Goal: Use online tool/utility: Utilize a website feature to perform a specific function

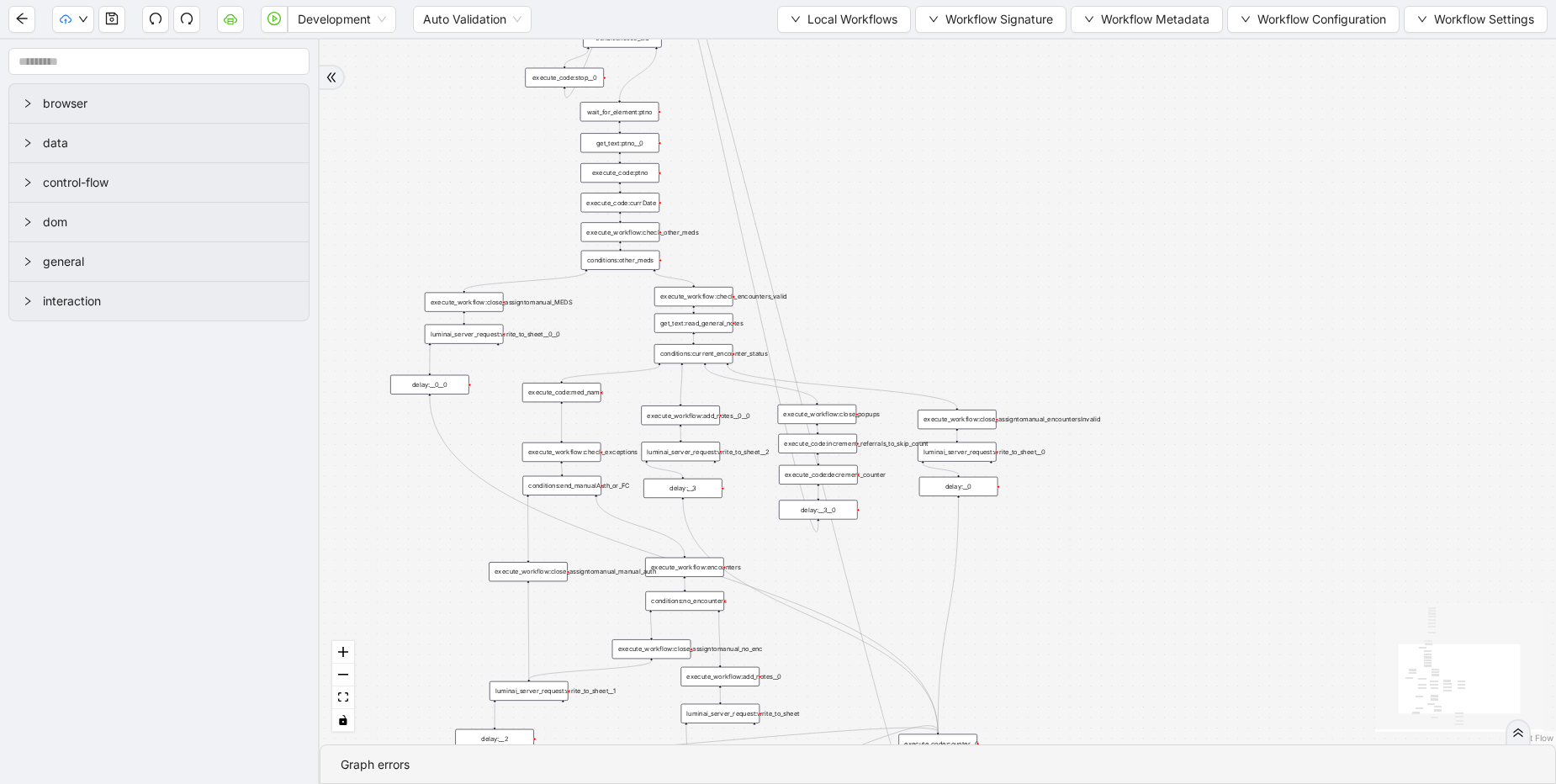
click at [801, 510] on div "delay:__3__0" at bounding box center [818, 509] width 79 height 20
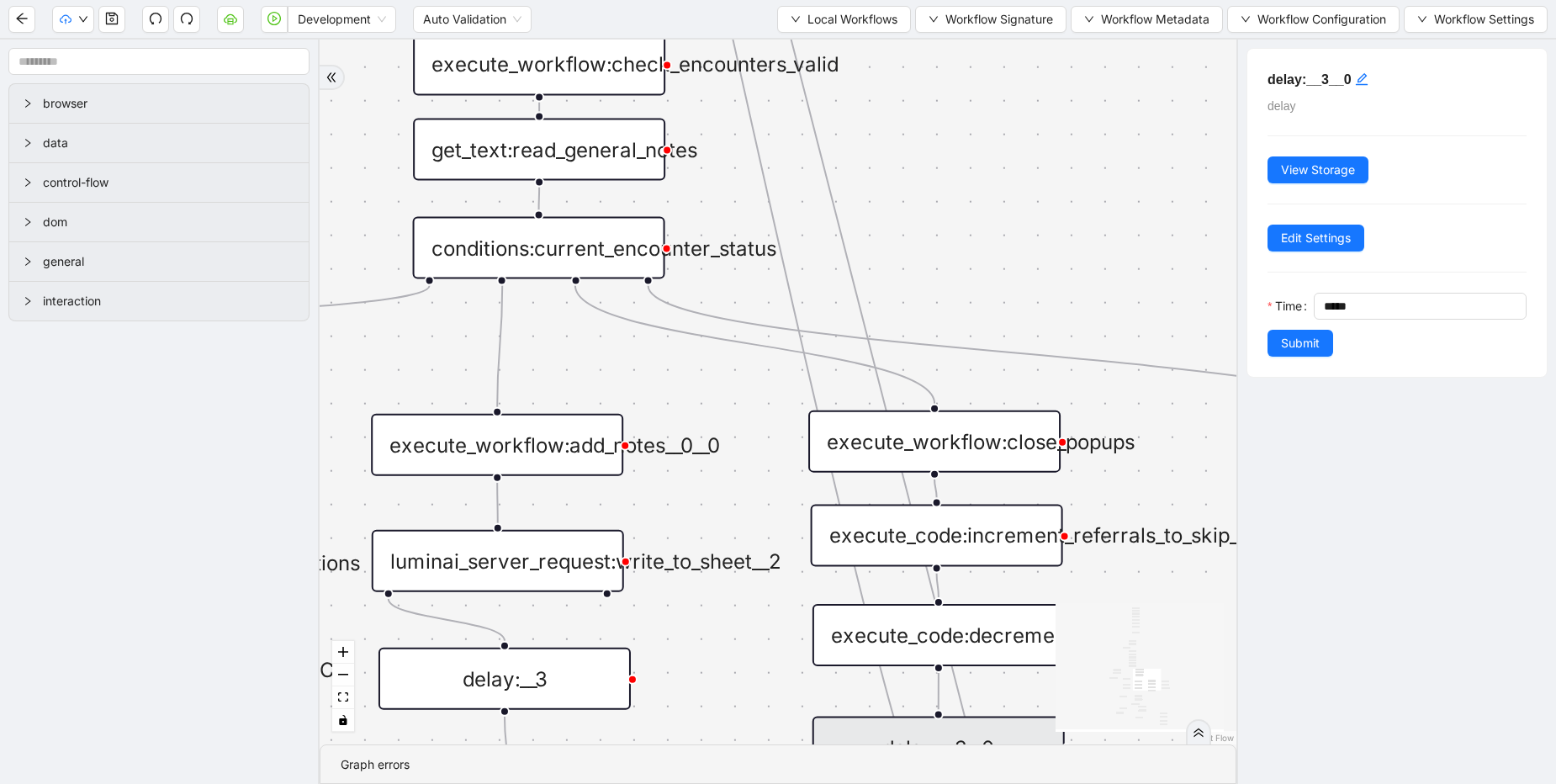
click at [565, 252] on div "conditions:current_encounter_status" at bounding box center [540, 247] width 253 height 62
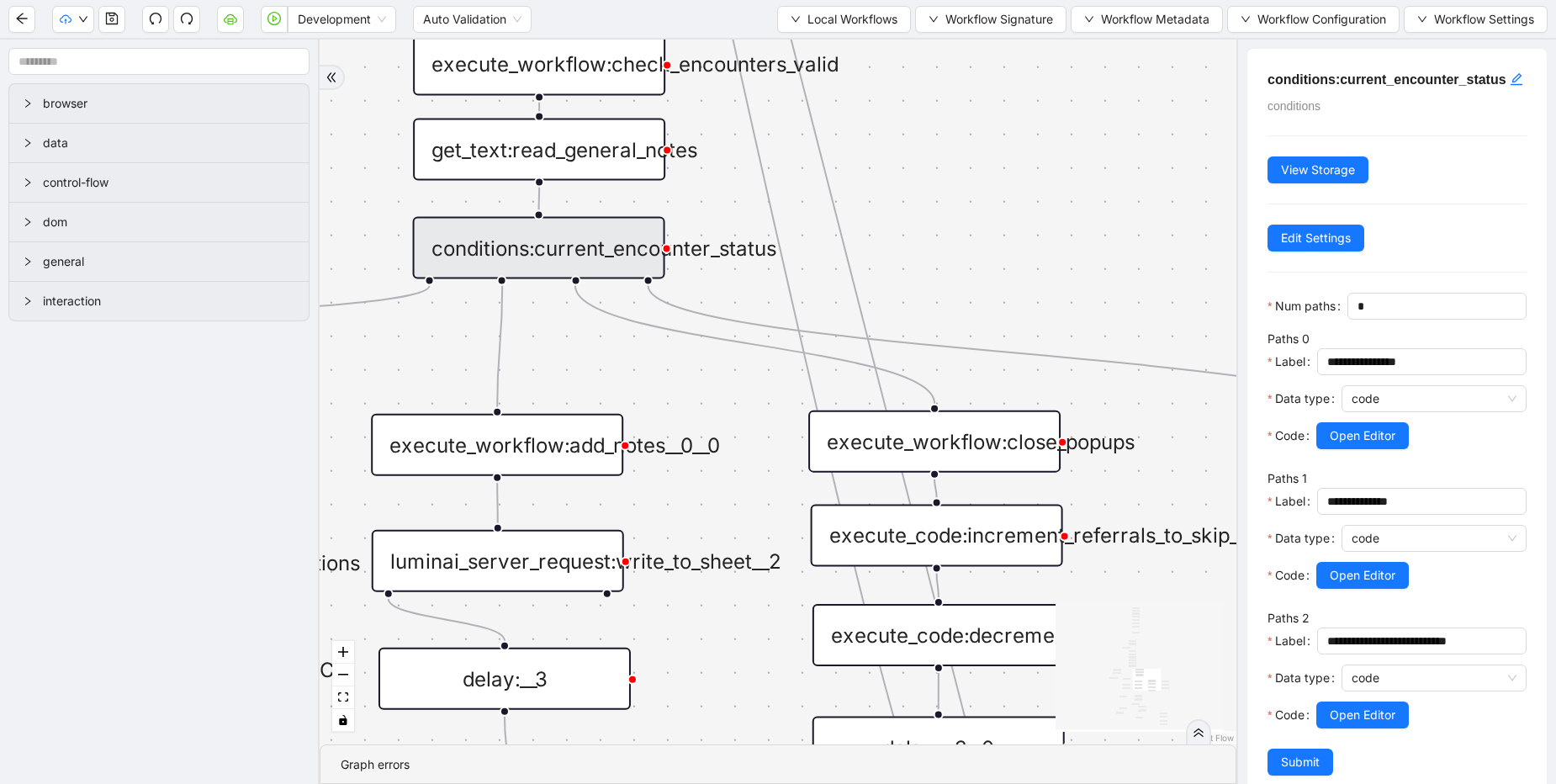
click at [1016, 116] on div "trigger execute_workflow:check_exceptions execute_workflow:encounters execute_w…" at bounding box center [778, 392] width 917 height 704
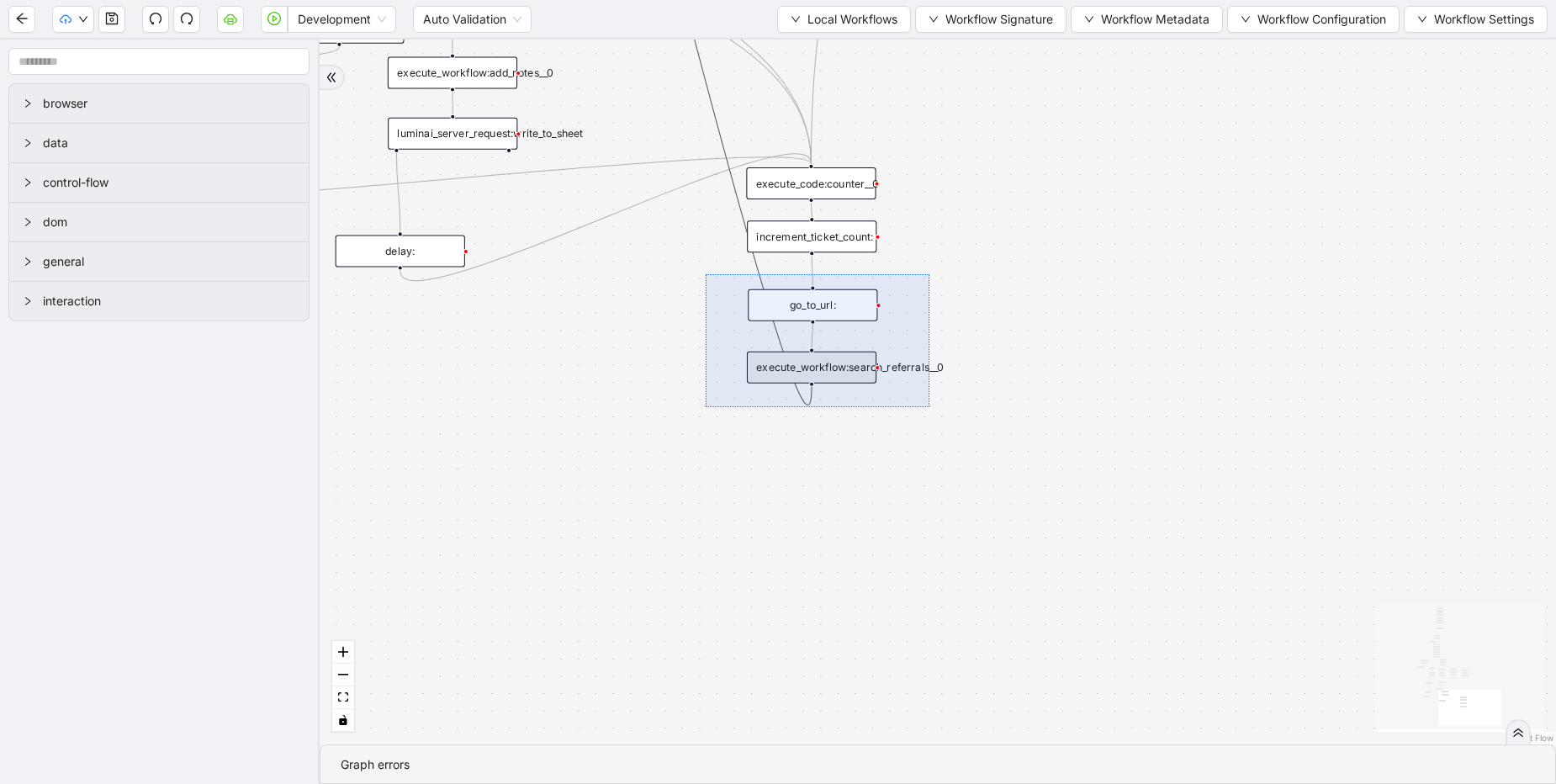
drag, startPoint x: 705, startPoint y: 274, endPoint x: 929, endPoint y: 407, distance: 260.5
click at [929, 407] on div "trigger execute_workflow:check_exceptions execute_workflow:encounters execute_w…" at bounding box center [938, 392] width 1236 height 704
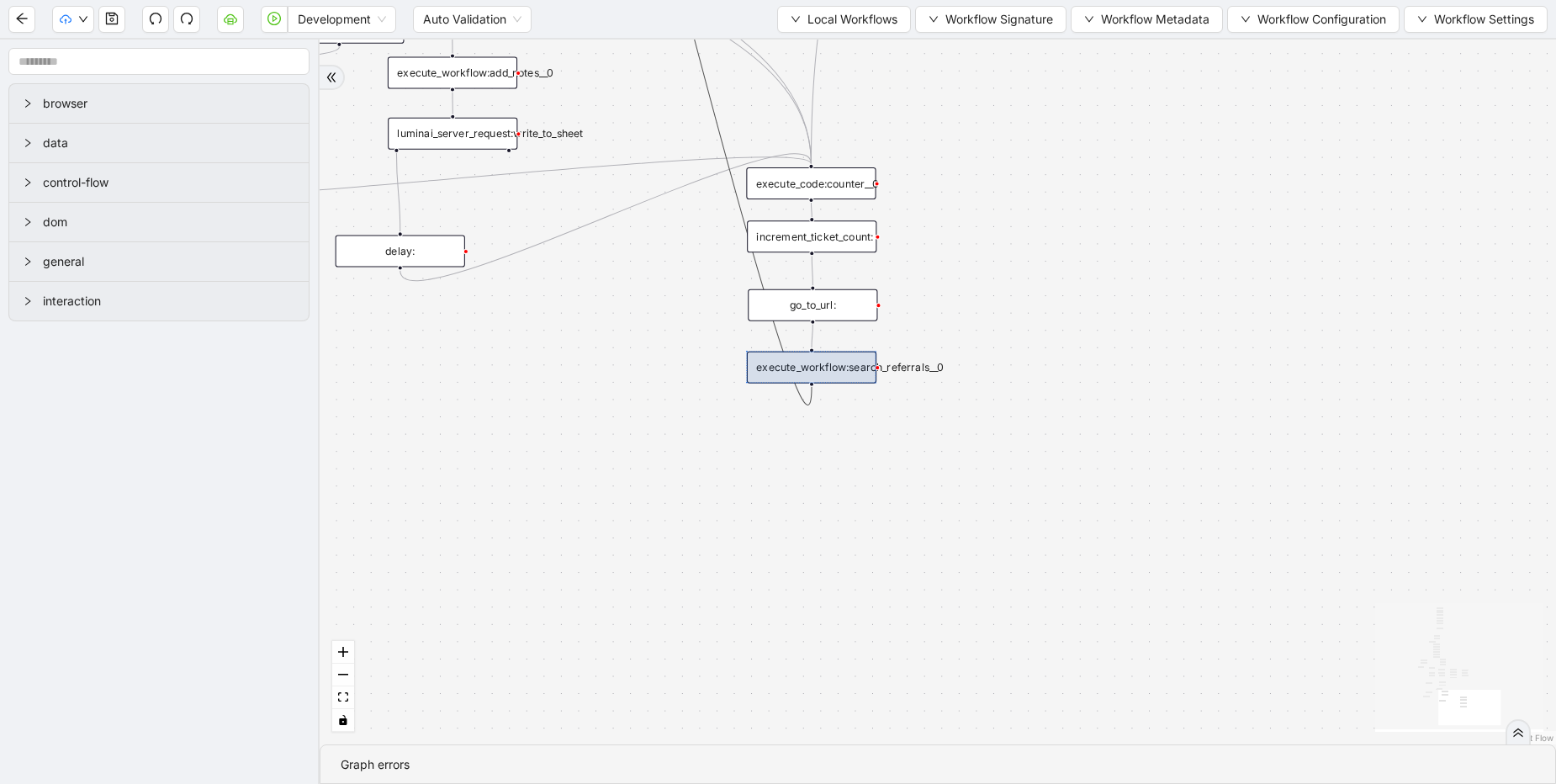
click at [693, 320] on div "trigger execute_workflow:check_exceptions execute_workflow:encounters execute_w…" at bounding box center [938, 392] width 1236 height 704
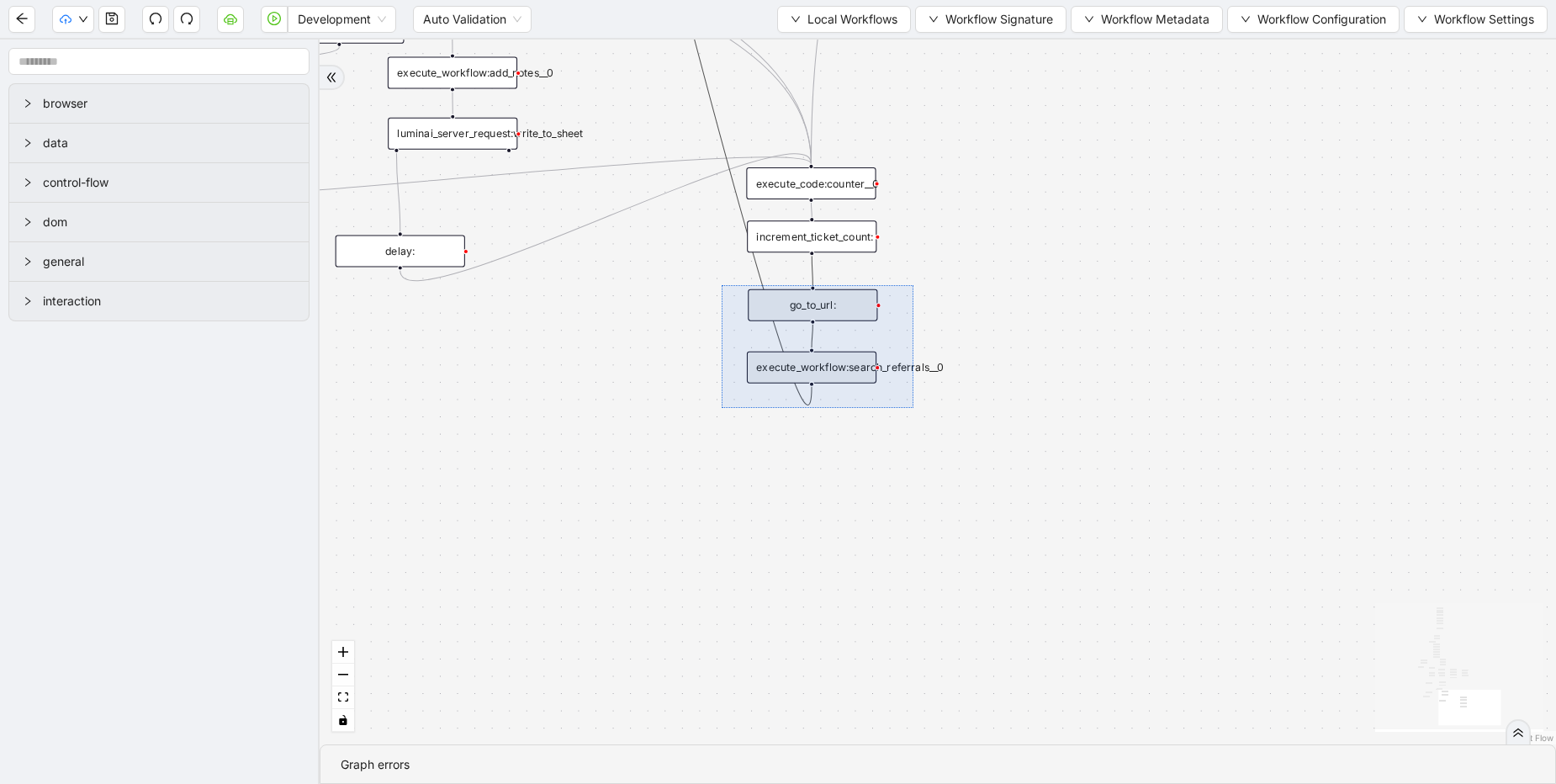
drag, startPoint x: 722, startPoint y: 285, endPoint x: 913, endPoint y: 408, distance: 227.2
click at [913, 408] on div "trigger execute_workflow:check_exceptions execute_workflow:encounters execute_w…" at bounding box center [938, 392] width 1236 height 704
drag, startPoint x: 782, startPoint y: 338, endPoint x: 778, endPoint y: 310, distance: 28.3
click at [778, 310] on div at bounding box center [812, 336] width 131 height 94
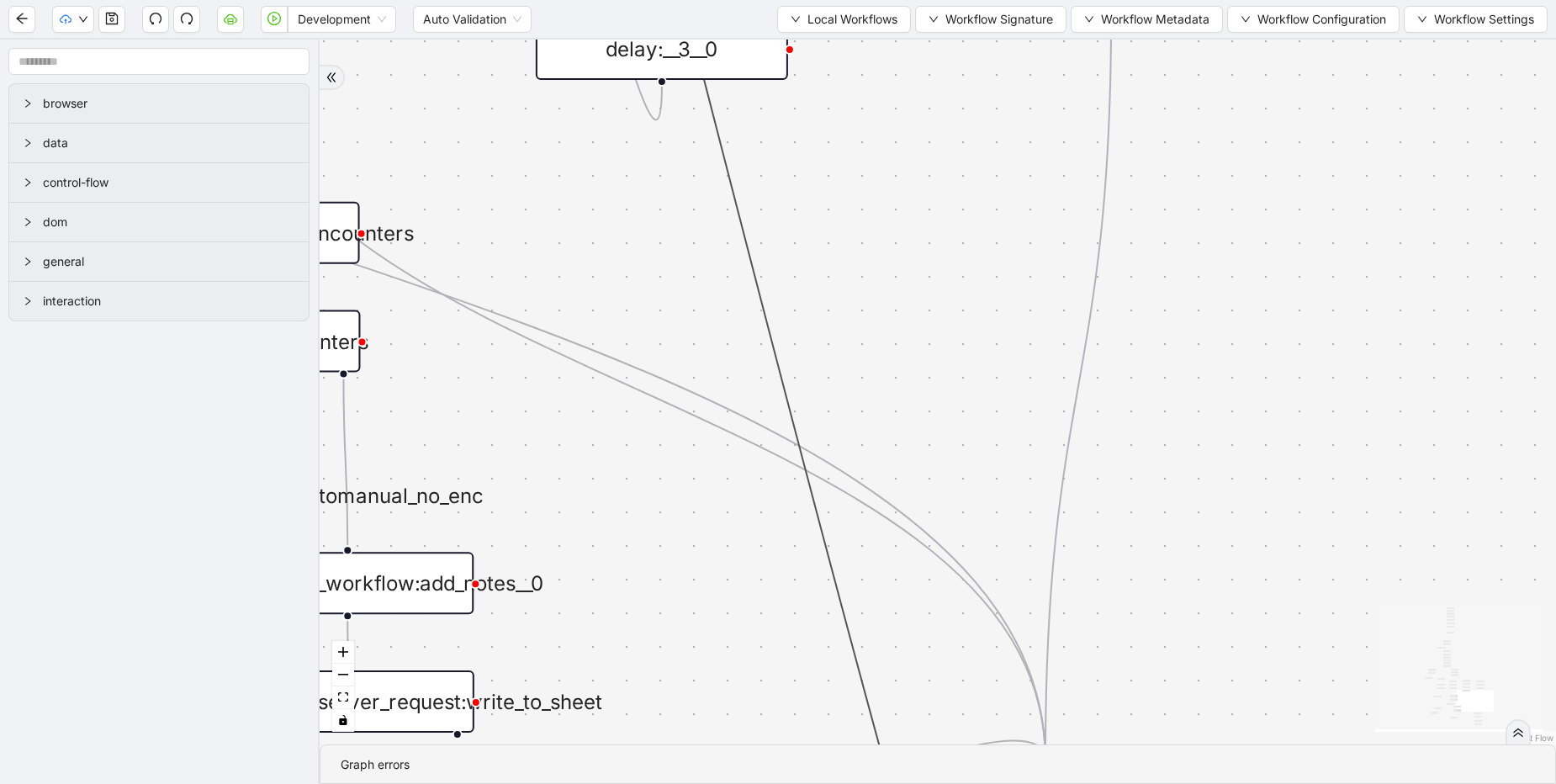
click at [584, 192] on div "trigger execute_workflow:check_exceptions execute_workflow:encounters execute_w…" at bounding box center [938, 392] width 1236 height 704
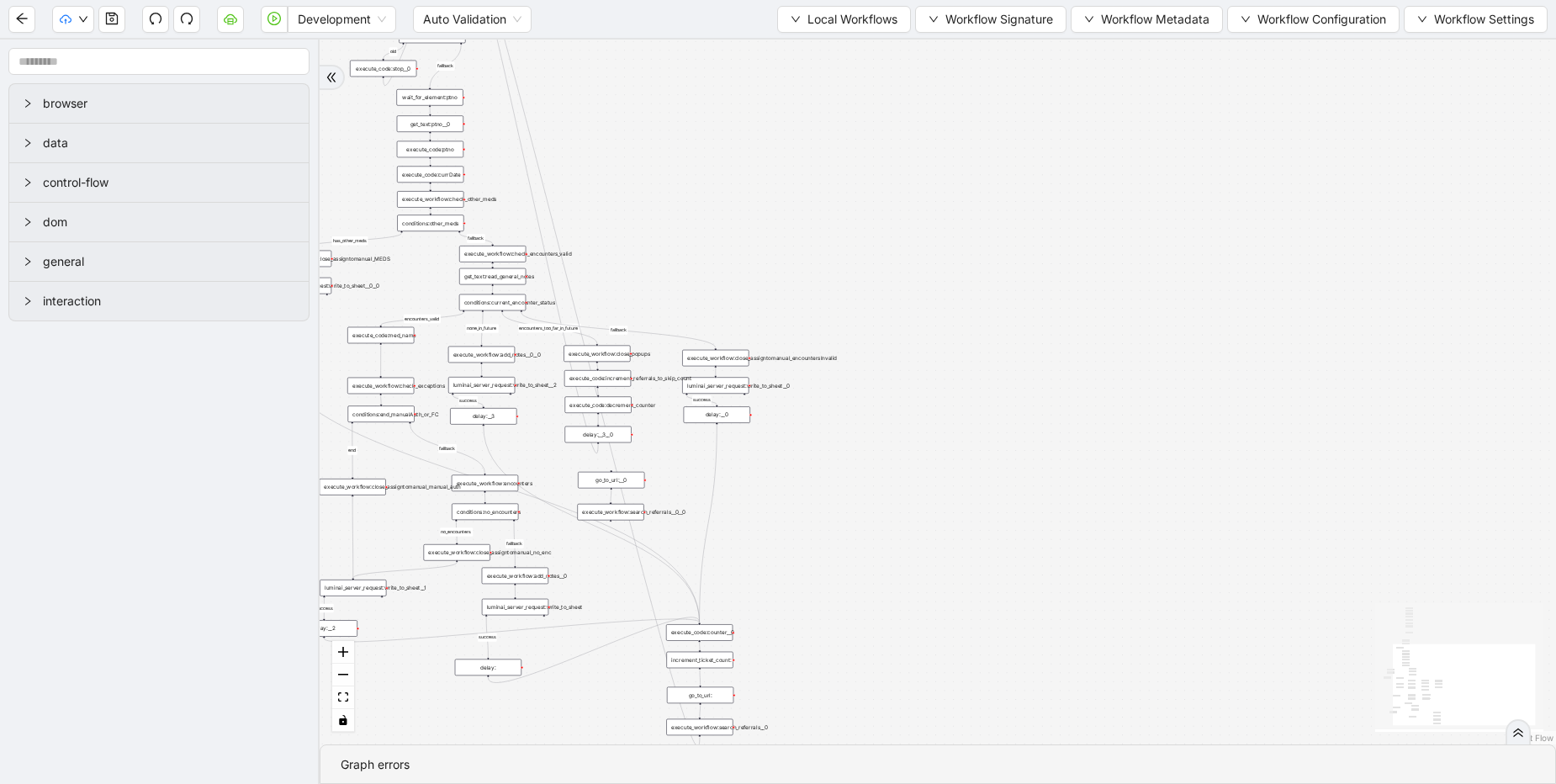
click at [521, 162] on icon "Edge from delay:__3__0 to while_loop:counter" at bounding box center [530, 185] width 136 height 536
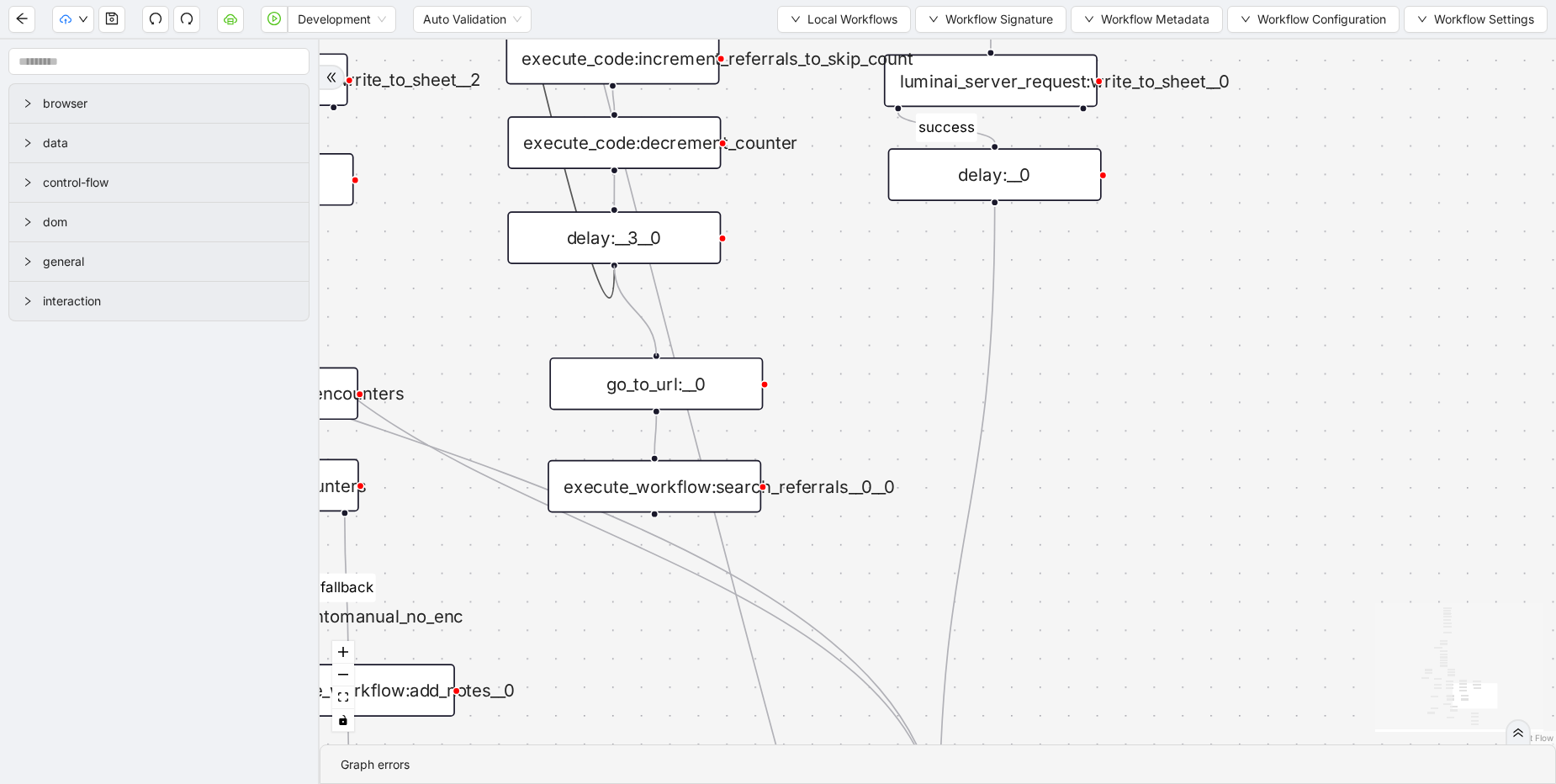
drag, startPoint x: 614, startPoint y: 265, endPoint x: 654, endPoint y: 366, distance: 108.6
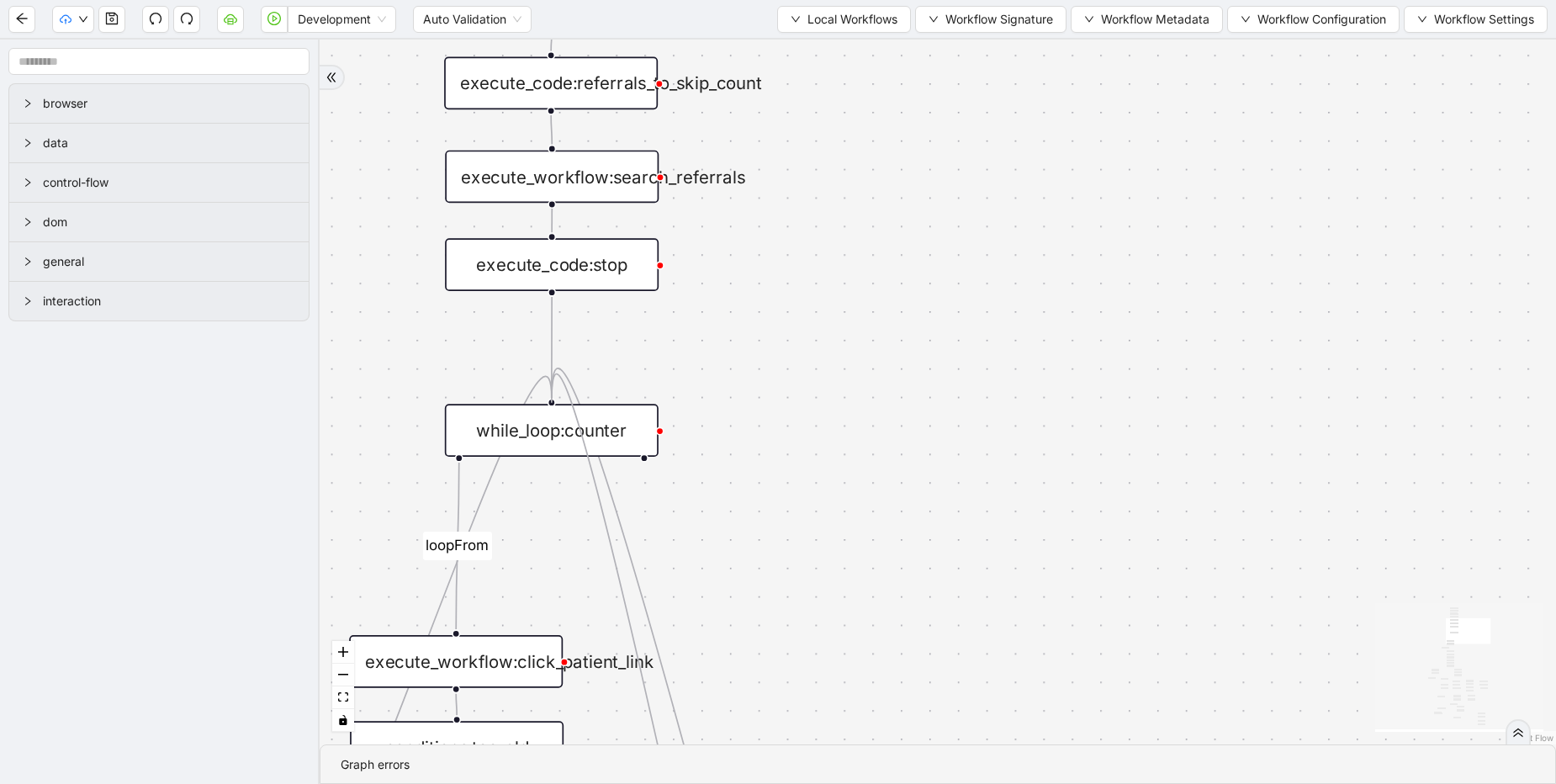
drag, startPoint x: 654, startPoint y: 517, endPoint x: 550, endPoint y: 411, distance: 148.5
click at [115, 14] on icon "save" at bounding box center [111, 18] width 12 height 12
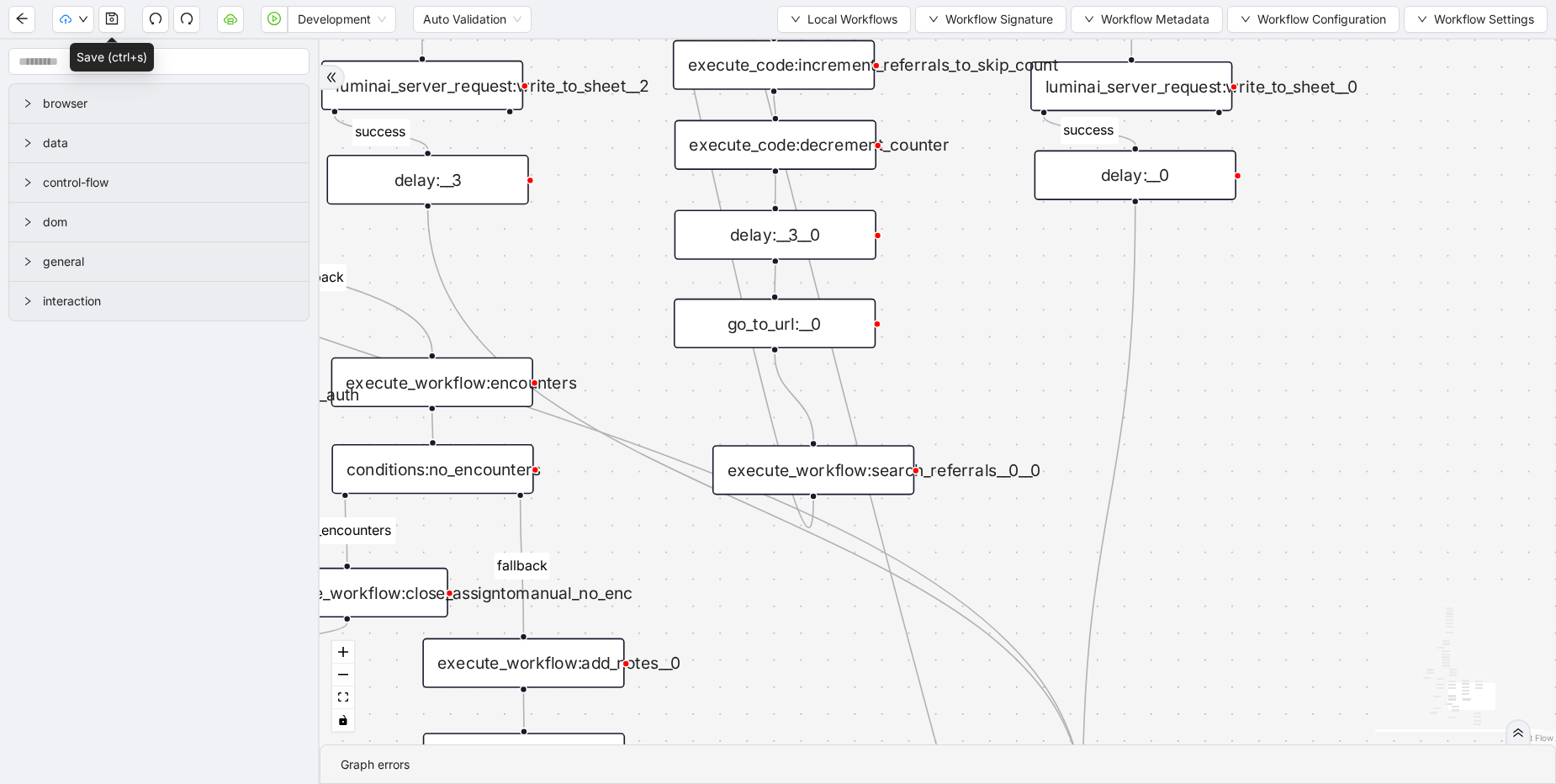
drag, startPoint x: 799, startPoint y: 382, endPoint x: 758, endPoint y: 332, distance: 64.7
click at [758, 332] on div "go_to_url:__0" at bounding box center [774, 323] width 202 height 49
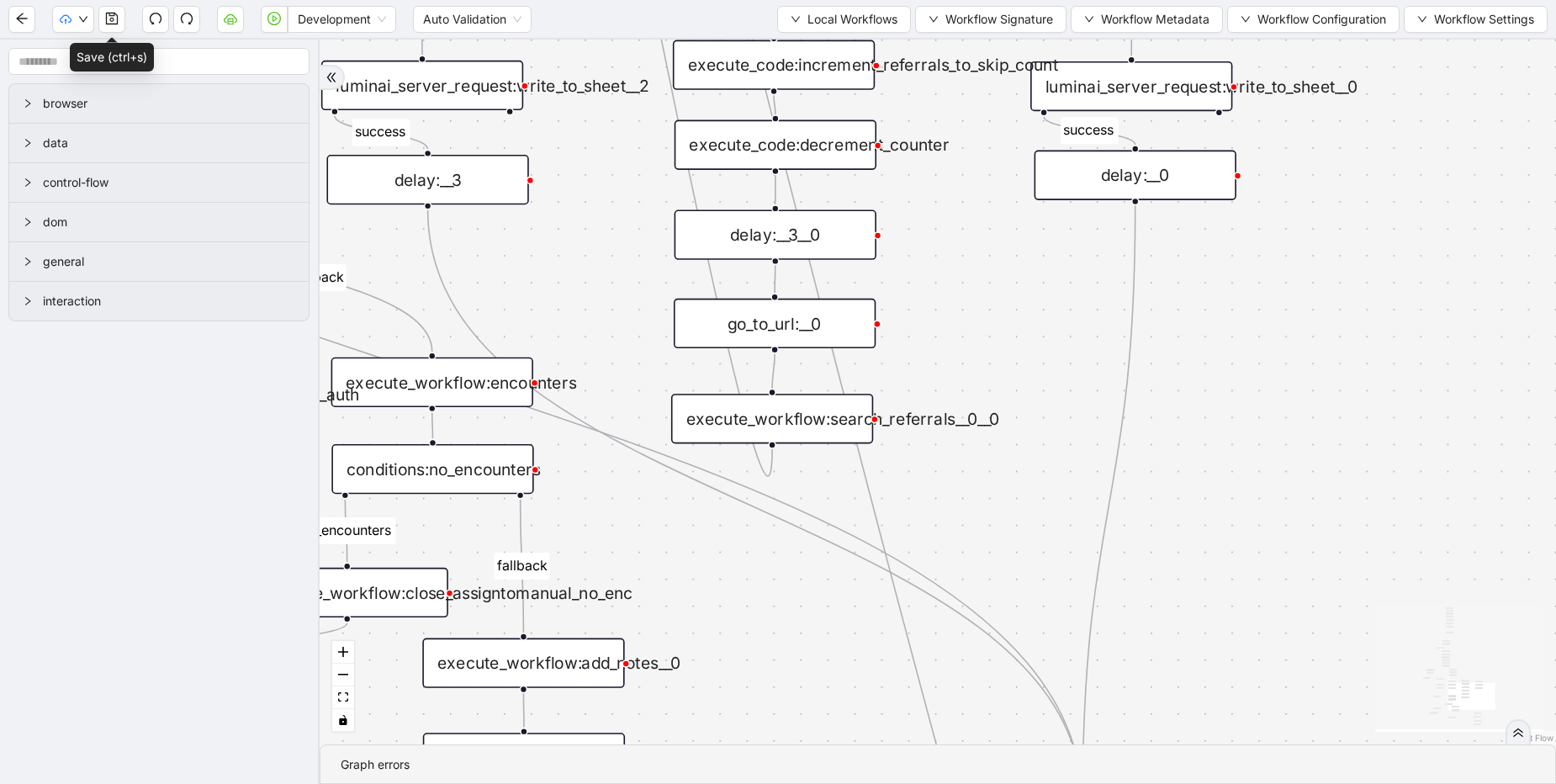
drag, startPoint x: 882, startPoint y: 485, endPoint x: 841, endPoint y: 434, distance: 65.4
click at [841, 434] on div "execute_workflow:search_referrals__0__0" at bounding box center [772, 418] width 202 height 49
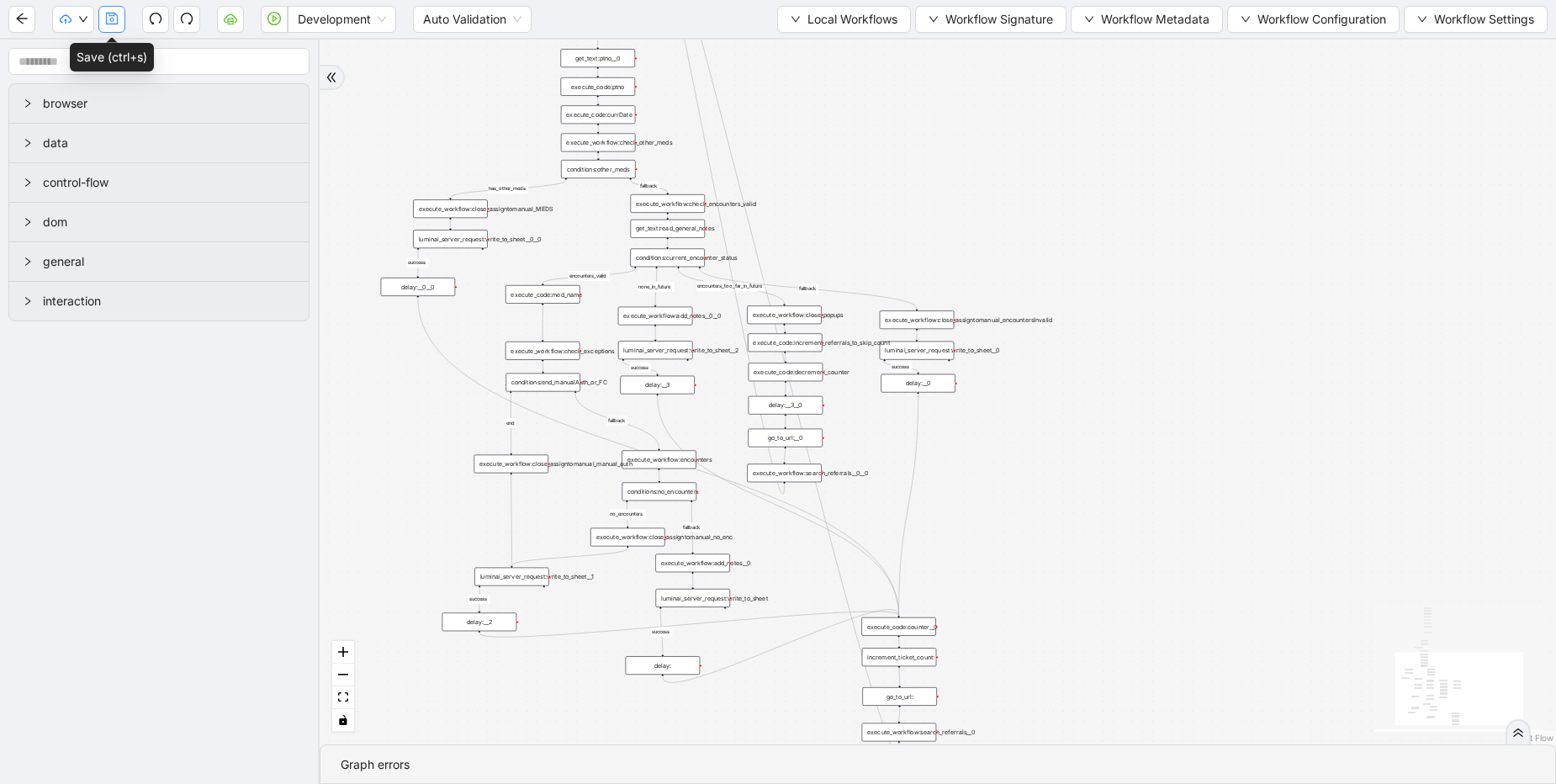
click at [113, 21] on icon "save" at bounding box center [111, 18] width 13 height 13
click at [316, 22] on span "Development" at bounding box center [341, 20] width 89 height 25
click at [321, 81] on div "Production" at bounding box center [341, 80] width 82 height 19
click at [277, 21] on icon "play-circle" at bounding box center [273, 18] width 13 height 13
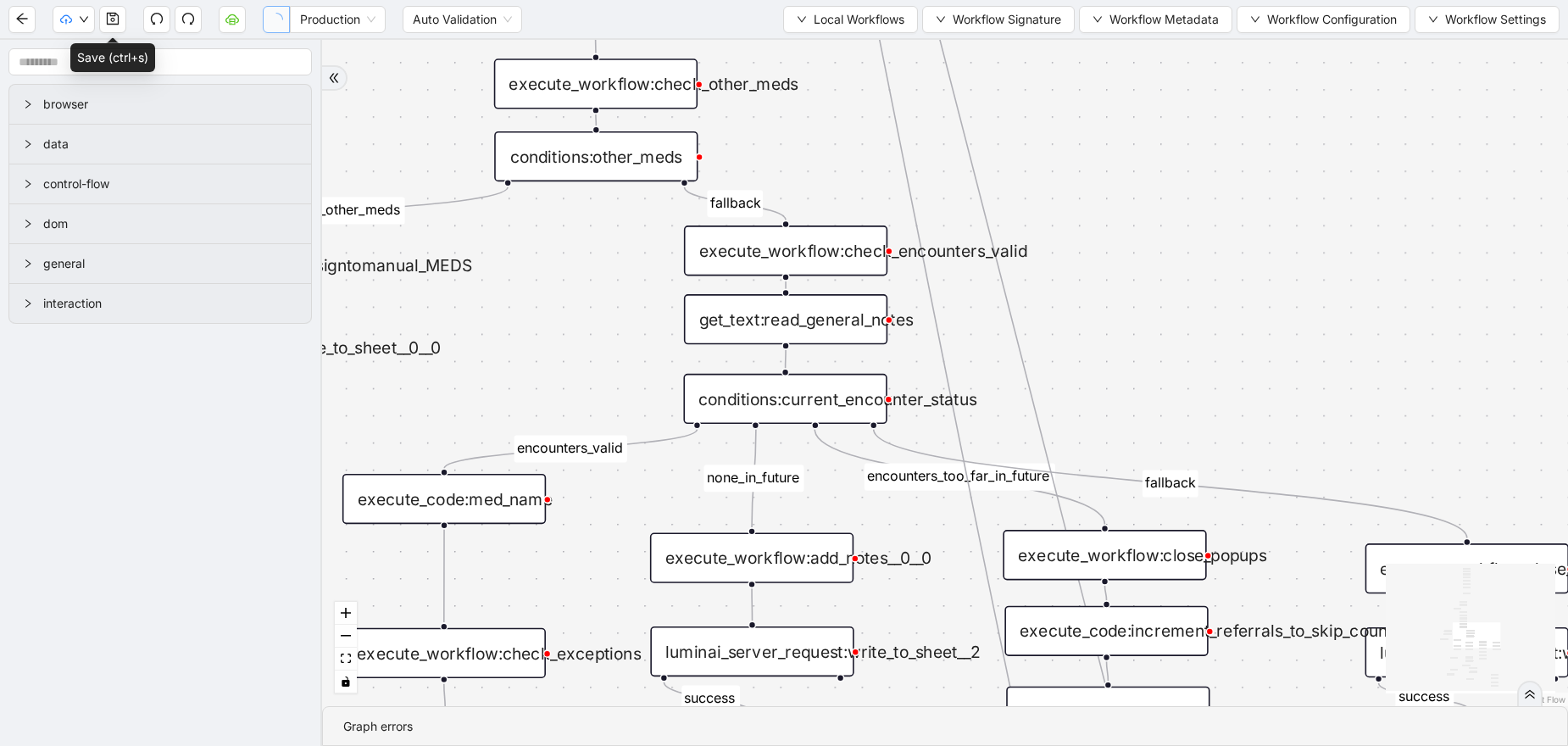
click at [607, 158] on div "conditions:other_meds" at bounding box center [595, 155] width 203 height 50
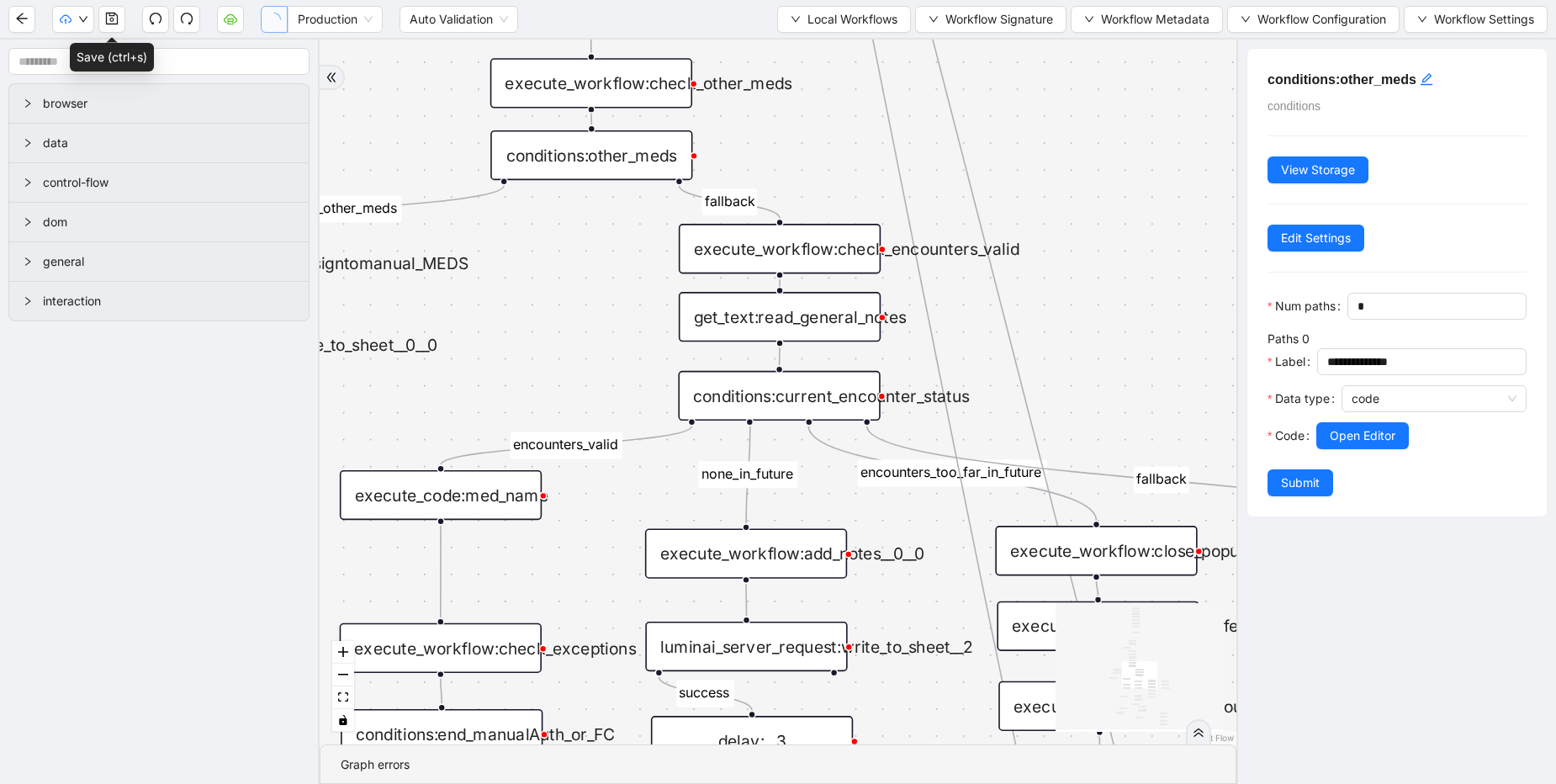
click at [845, 383] on div "conditions:current_encounter_status" at bounding box center [778, 395] width 202 height 49
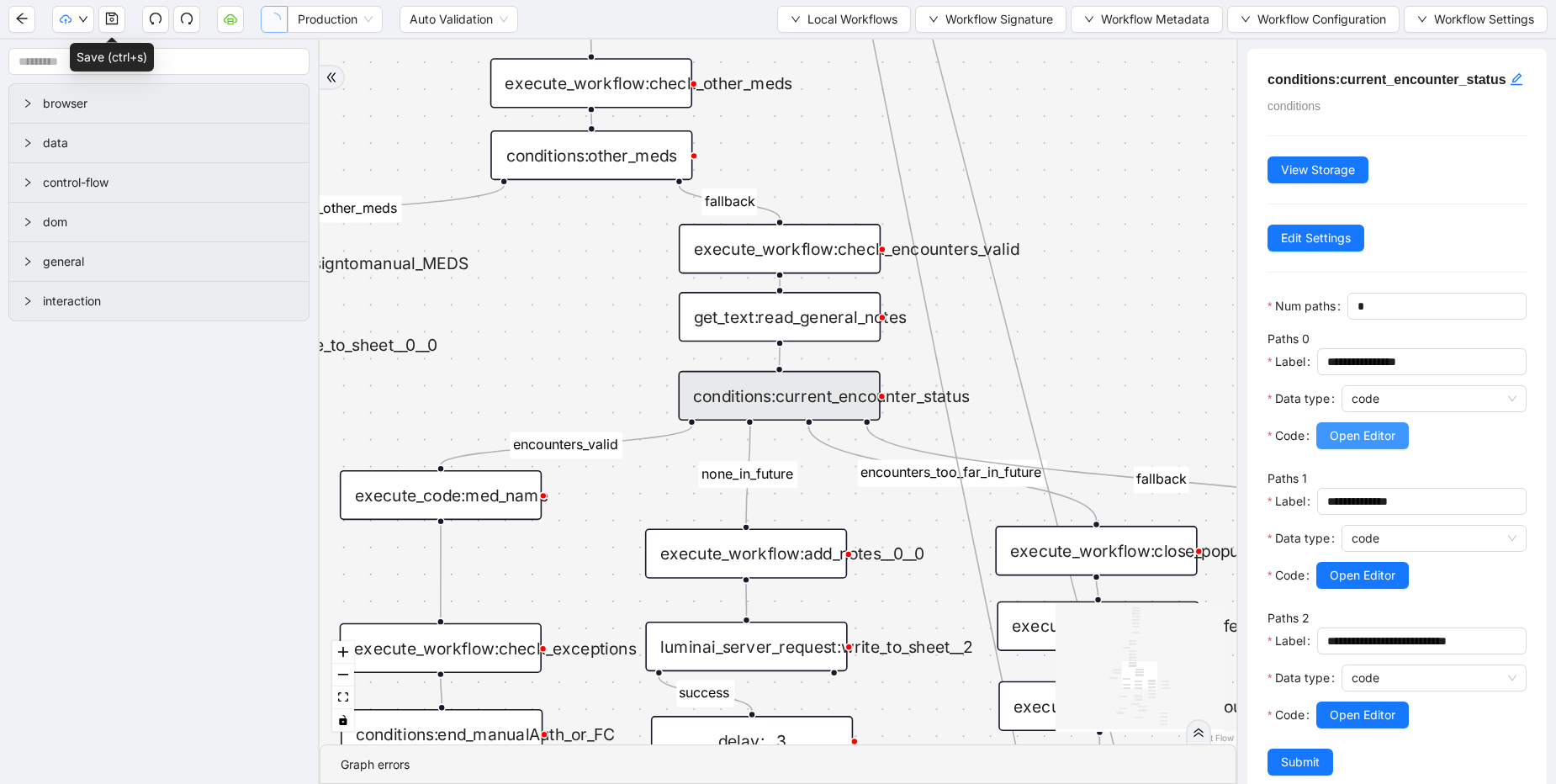
click at [1387, 444] on span "Open Editor" at bounding box center [1362, 435] width 65 height 19
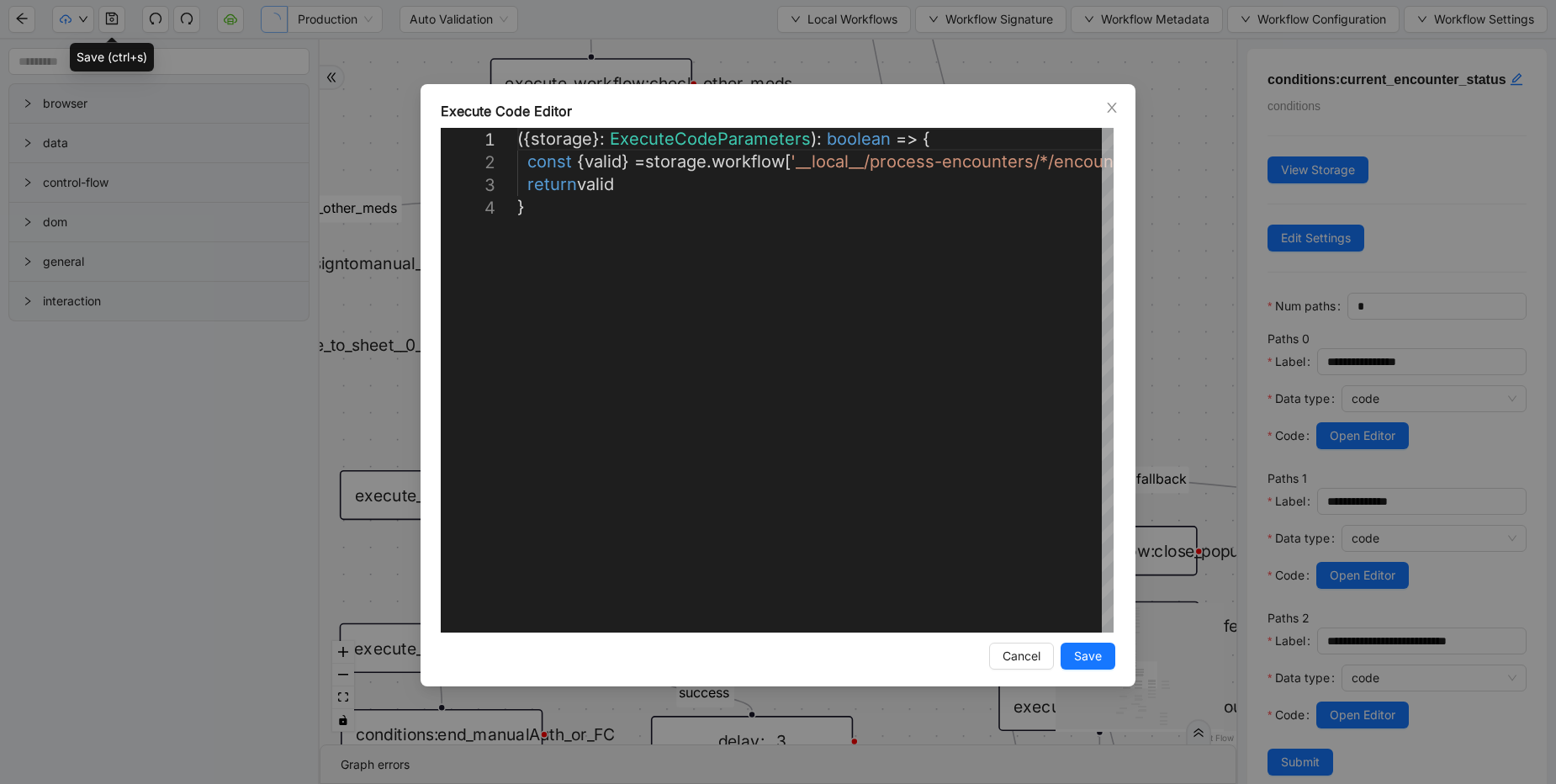
click at [1437, 179] on div "**********" at bounding box center [778, 392] width 1556 height 784
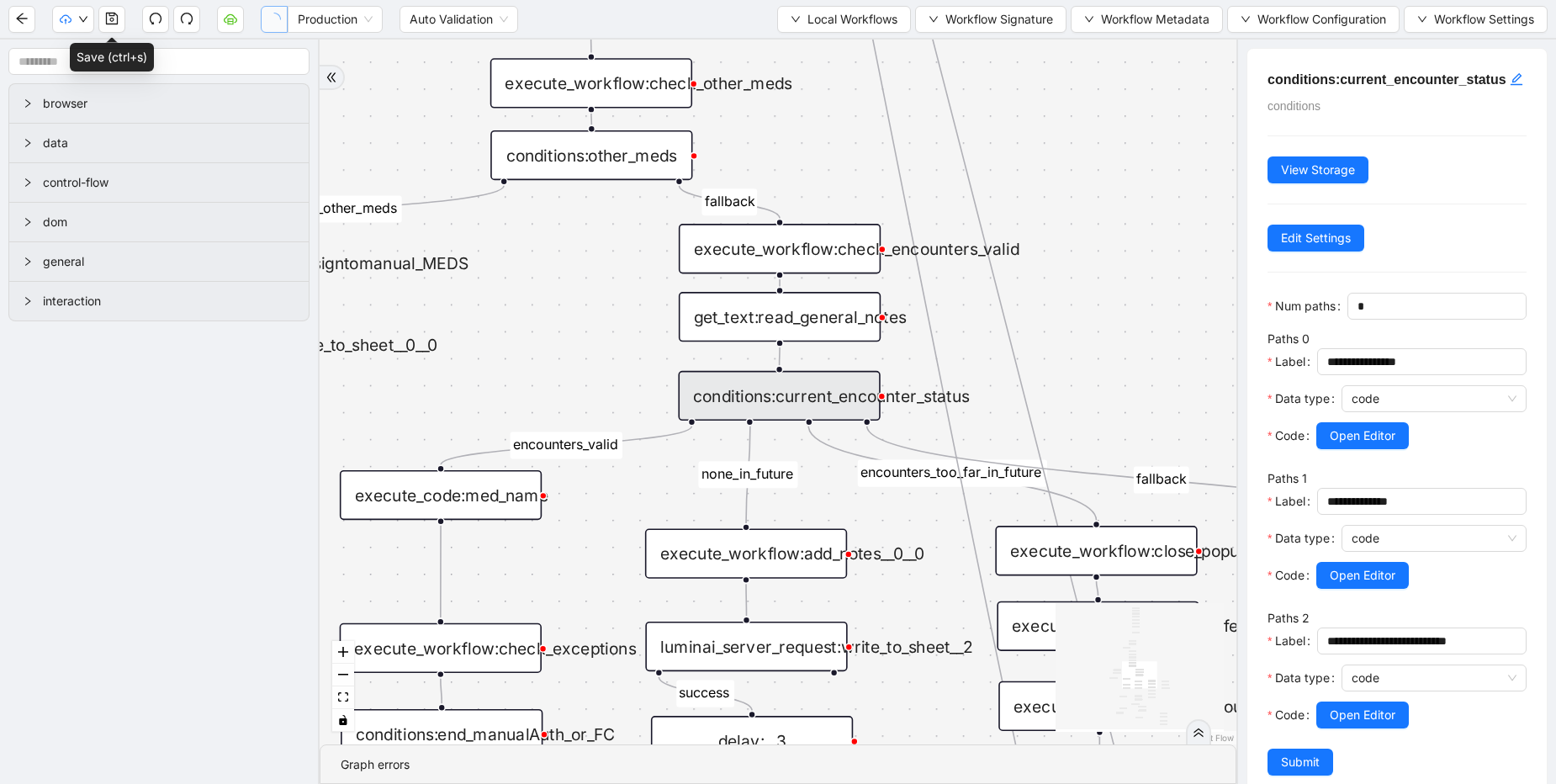
scroll to position [76, 0]
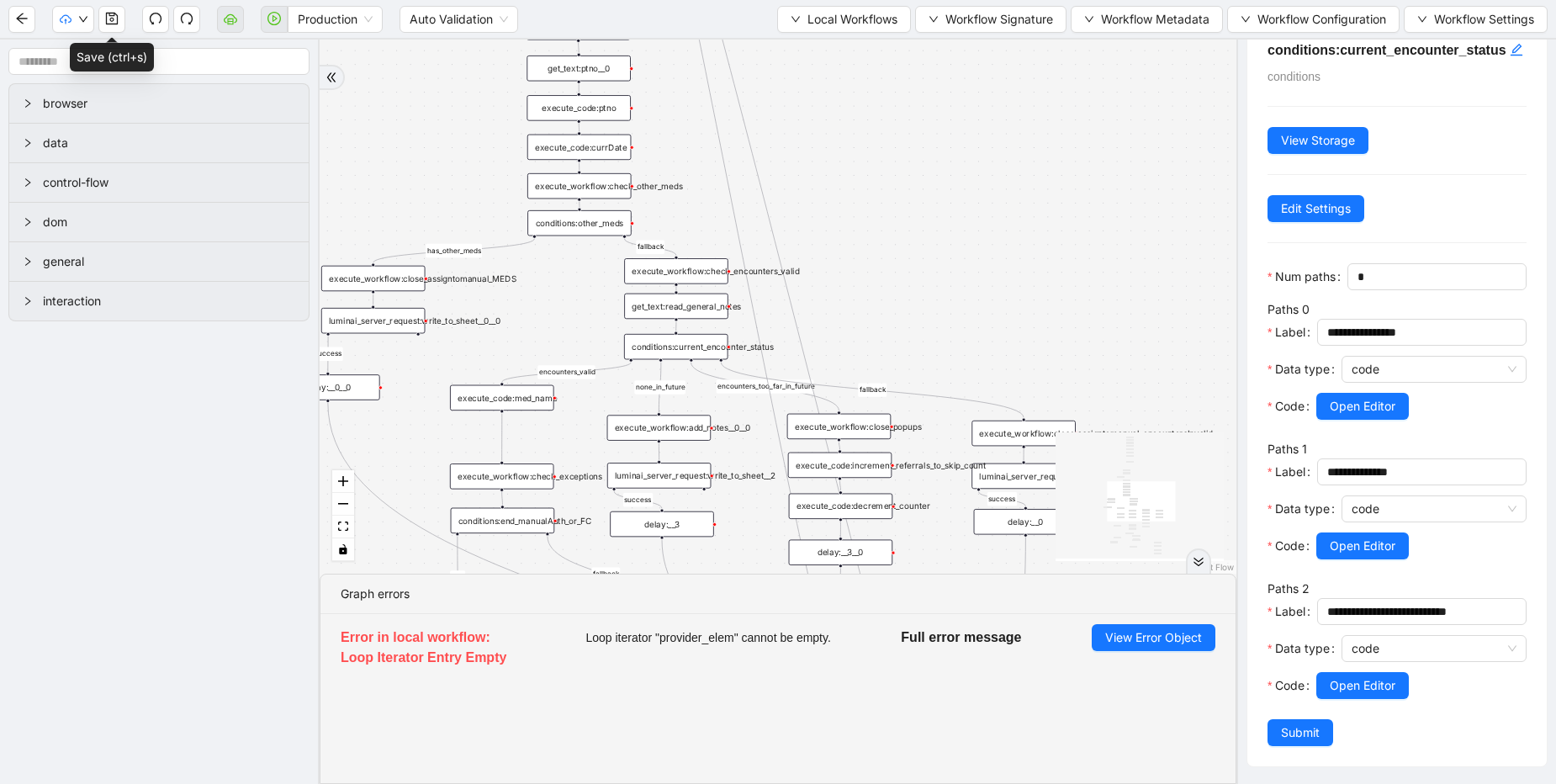
click at [1197, 564] on icon "double-right" at bounding box center [1198, 561] width 12 height 12
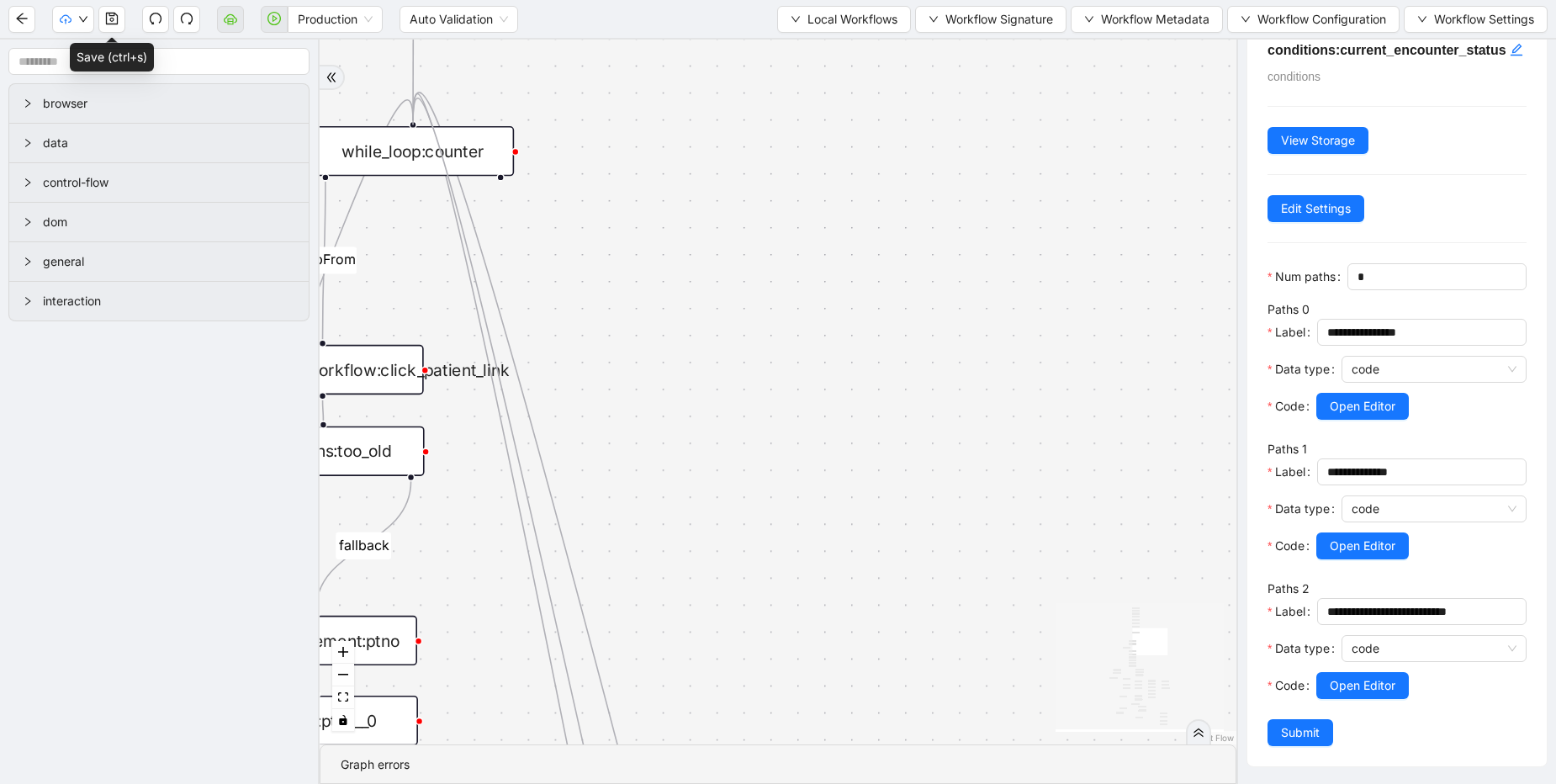
drag, startPoint x: 653, startPoint y: 429, endPoint x: 421, endPoint y: 130, distance: 378.5
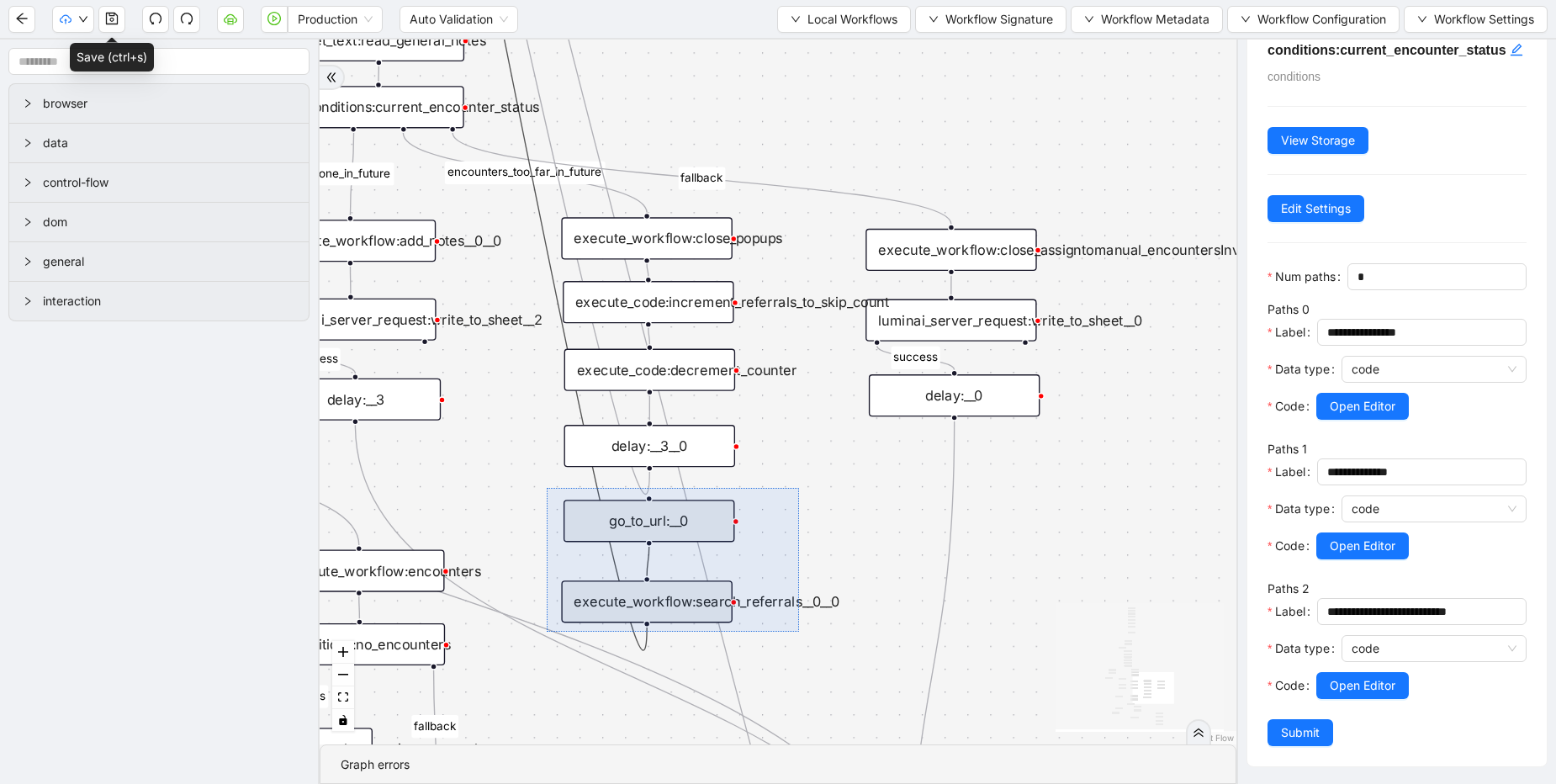
drag, startPoint x: 549, startPoint y: 489, endPoint x: 799, endPoint y: 632, distance: 288.0
click at [799, 632] on div "fallback success success fallback no_encounters end success success success old…" at bounding box center [778, 392] width 917 height 704
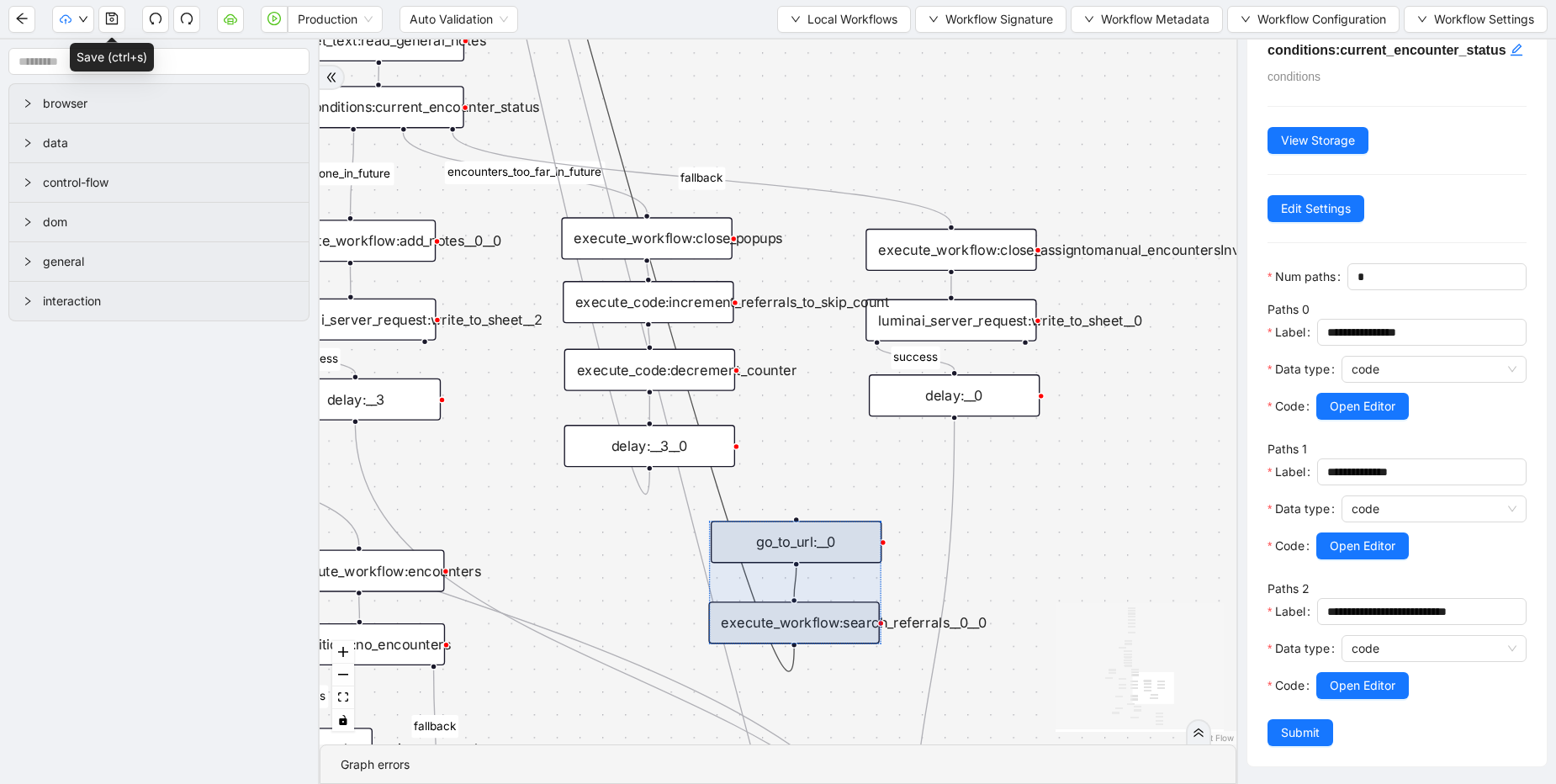
drag, startPoint x: 684, startPoint y: 562, endPoint x: 910, endPoint y: 553, distance: 226.2
click at [881, 559] on div at bounding box center [794, 582] width 173 height 123
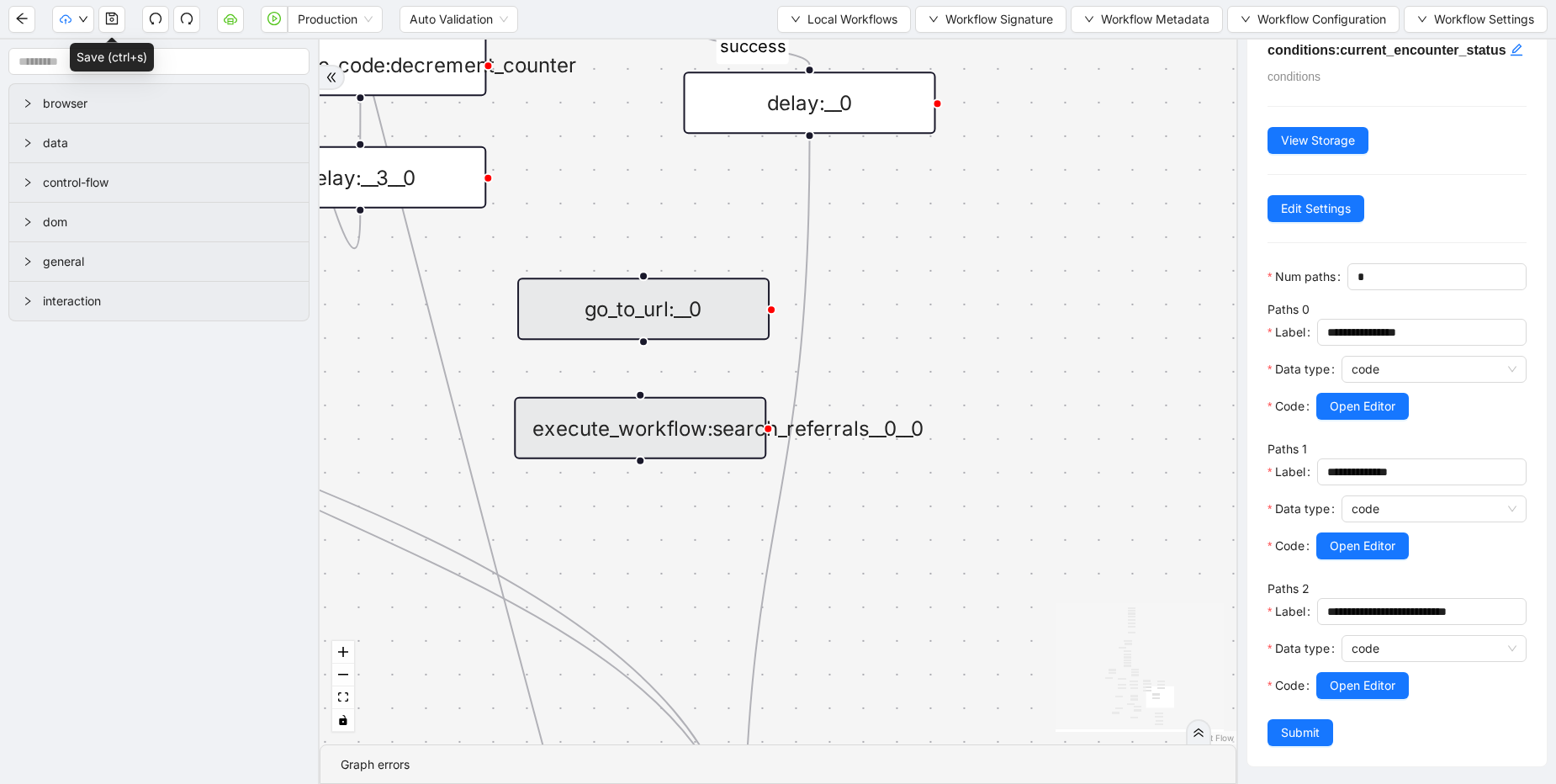
click at [661, 302] on div "go_to_url:__0" at bounding box center [644, 308] width 253 height 62
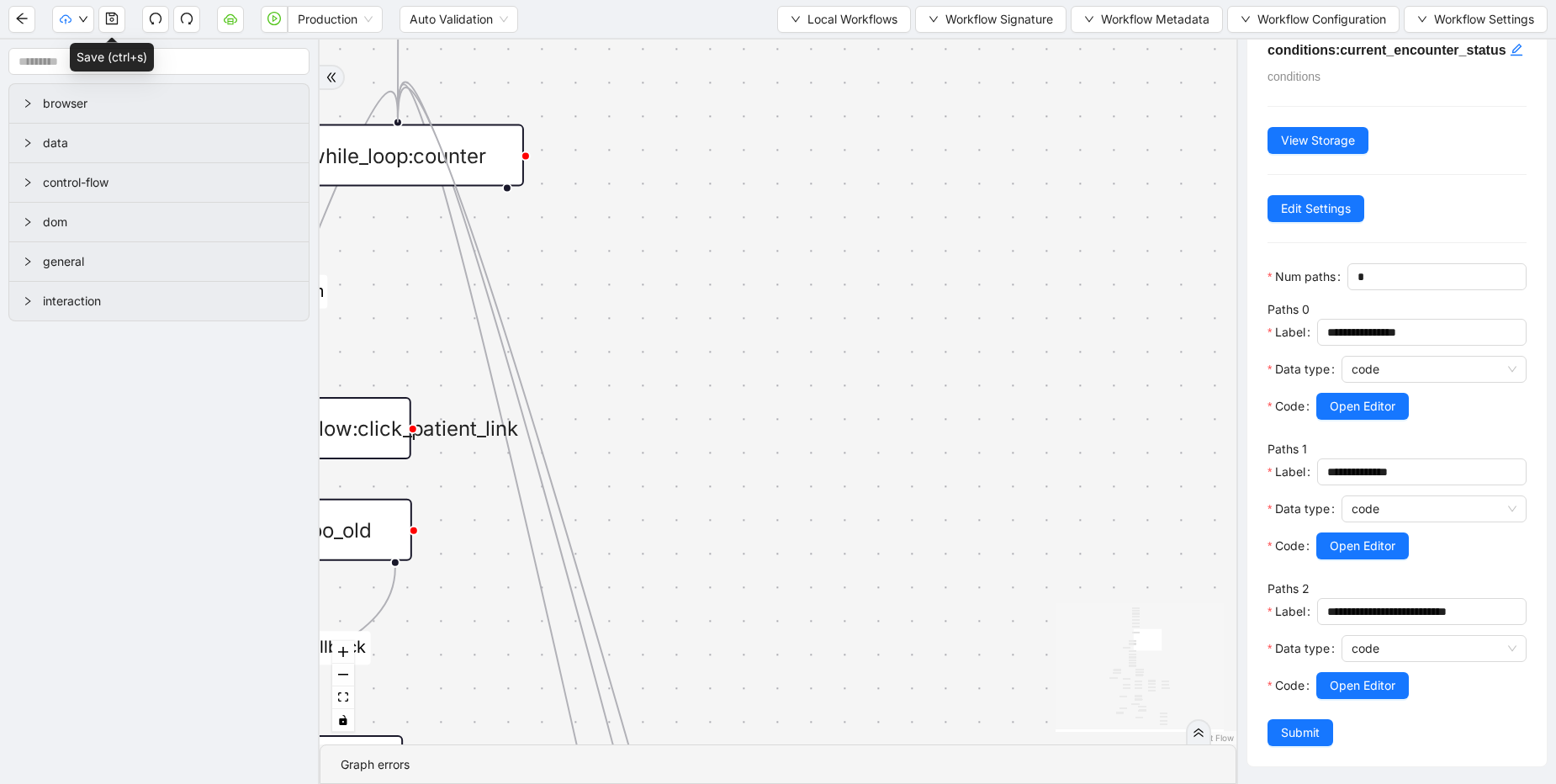
drag, startPoint x: 701, startPoint y: 368, endPoint x: 417, endPoint y: 125, distance: 373.8
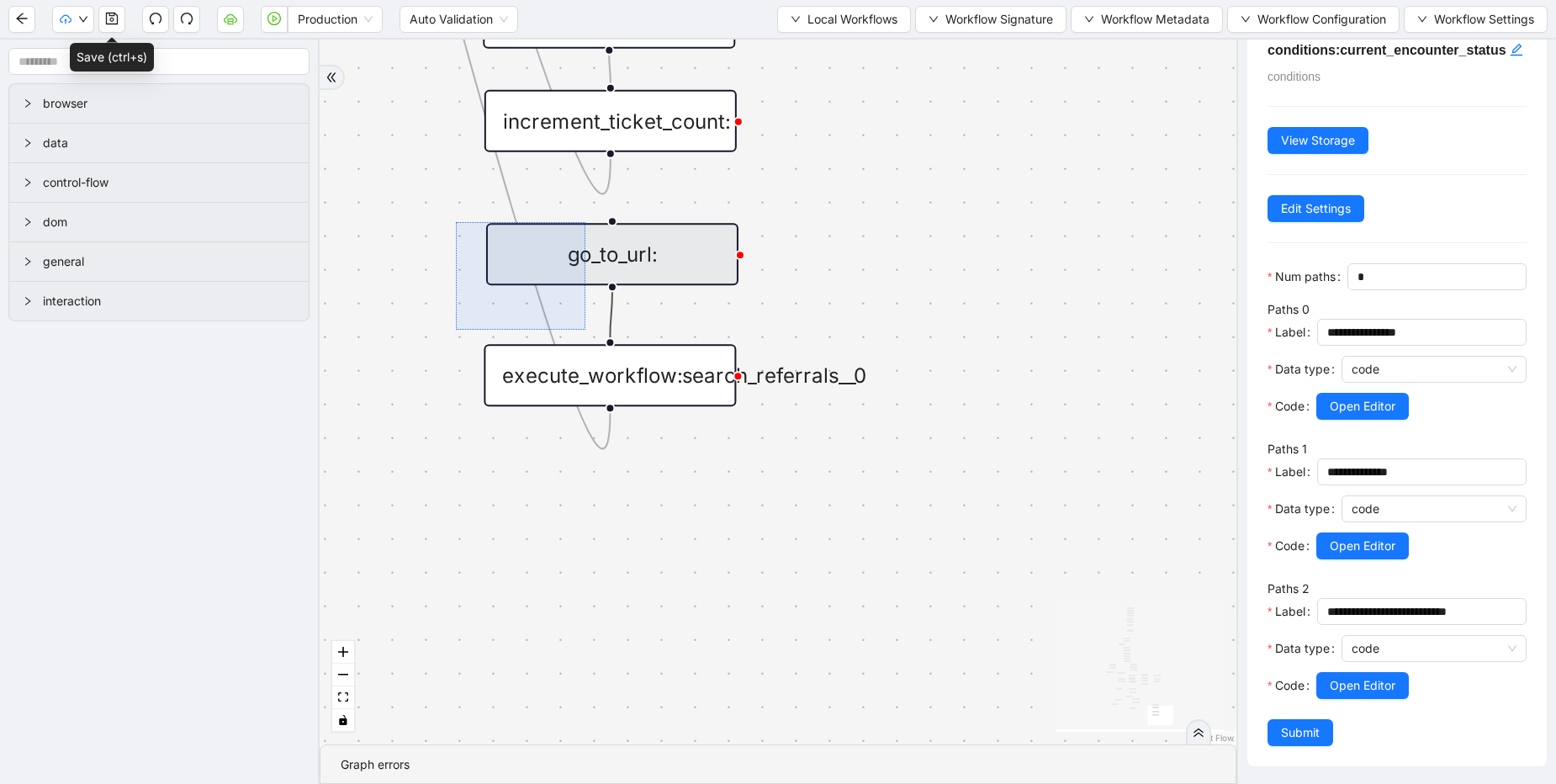
drag, startPoint x: 456, startPoint y: 222, endPoint x: 739, endPoint y: 419, distance: 344.8
click at [623, 354] on div "fallback success success fallback no_encounters end success success success old…" at bounding box center [778, 392] width 917 height 704
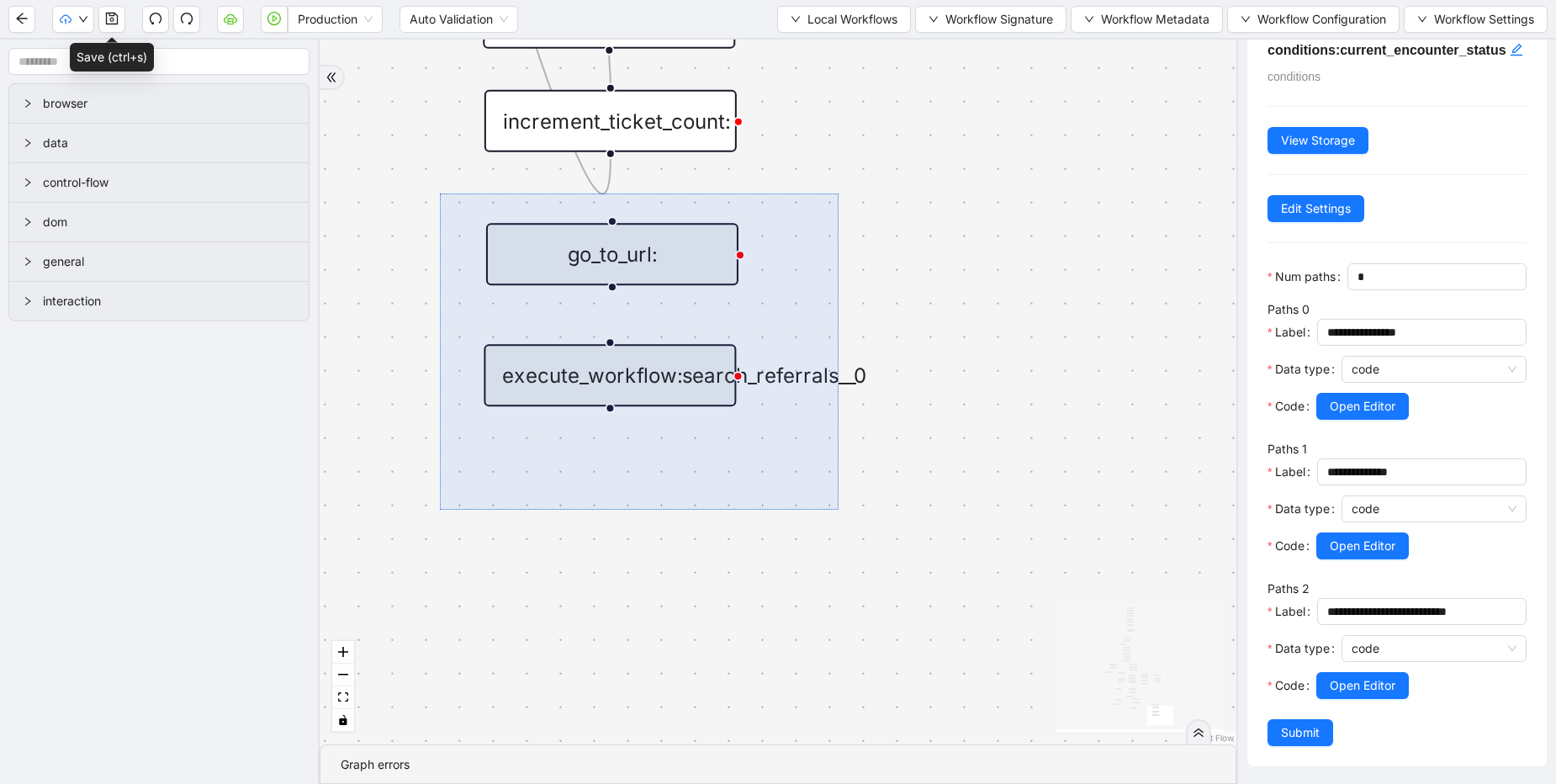
drag, startPoint x: 440, startPoint y: 194, endPoint x: 839, endPoint y: 510, distance: 509.0
click at [839, 510] on div "fallback success success fallback no_encounters end success success success old…" at bounding box center [778, 392] width 917 height 704
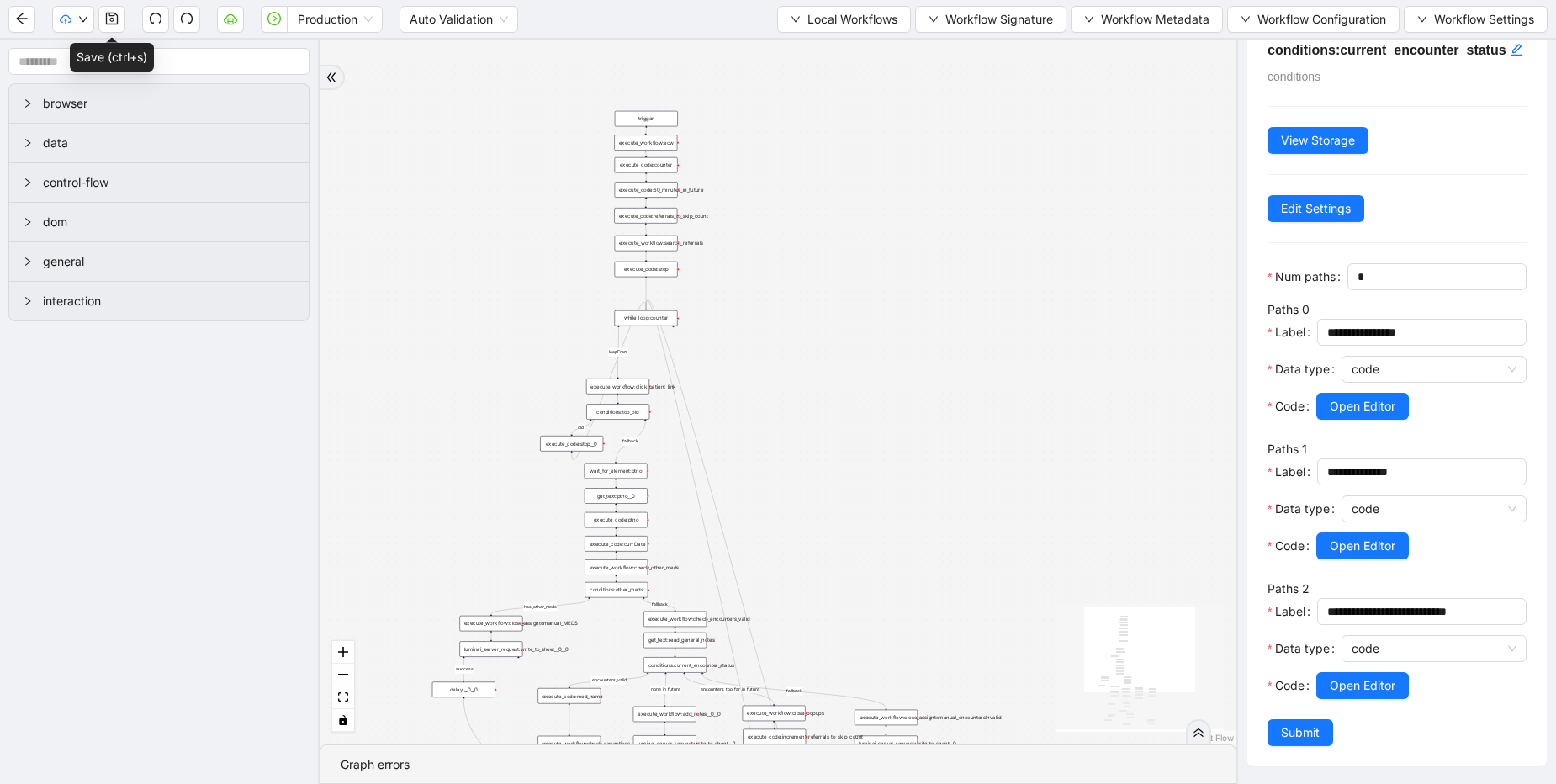
click at [734, 375] on div "fallback success success fallback no_encounters end success success success old…" at bounding box center [778, 392] width 917 height 704
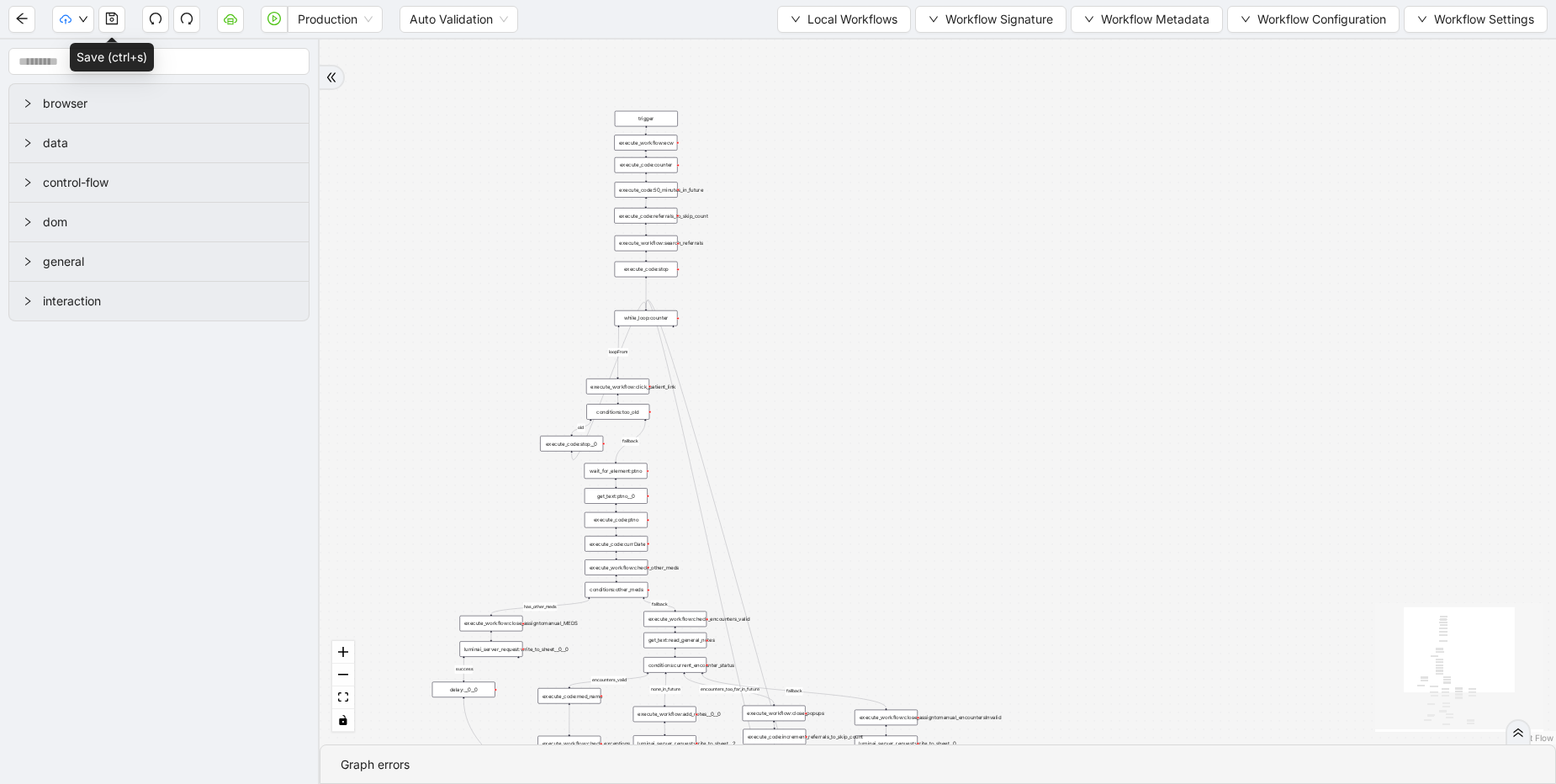
scroll to position [0, 0]
click at [261, 17] on button "button" at bounding box center [274, 20] width 27 height 27
click at [270, 16] on icon "loading" at bounding box center [273, 18] width 13 height 13
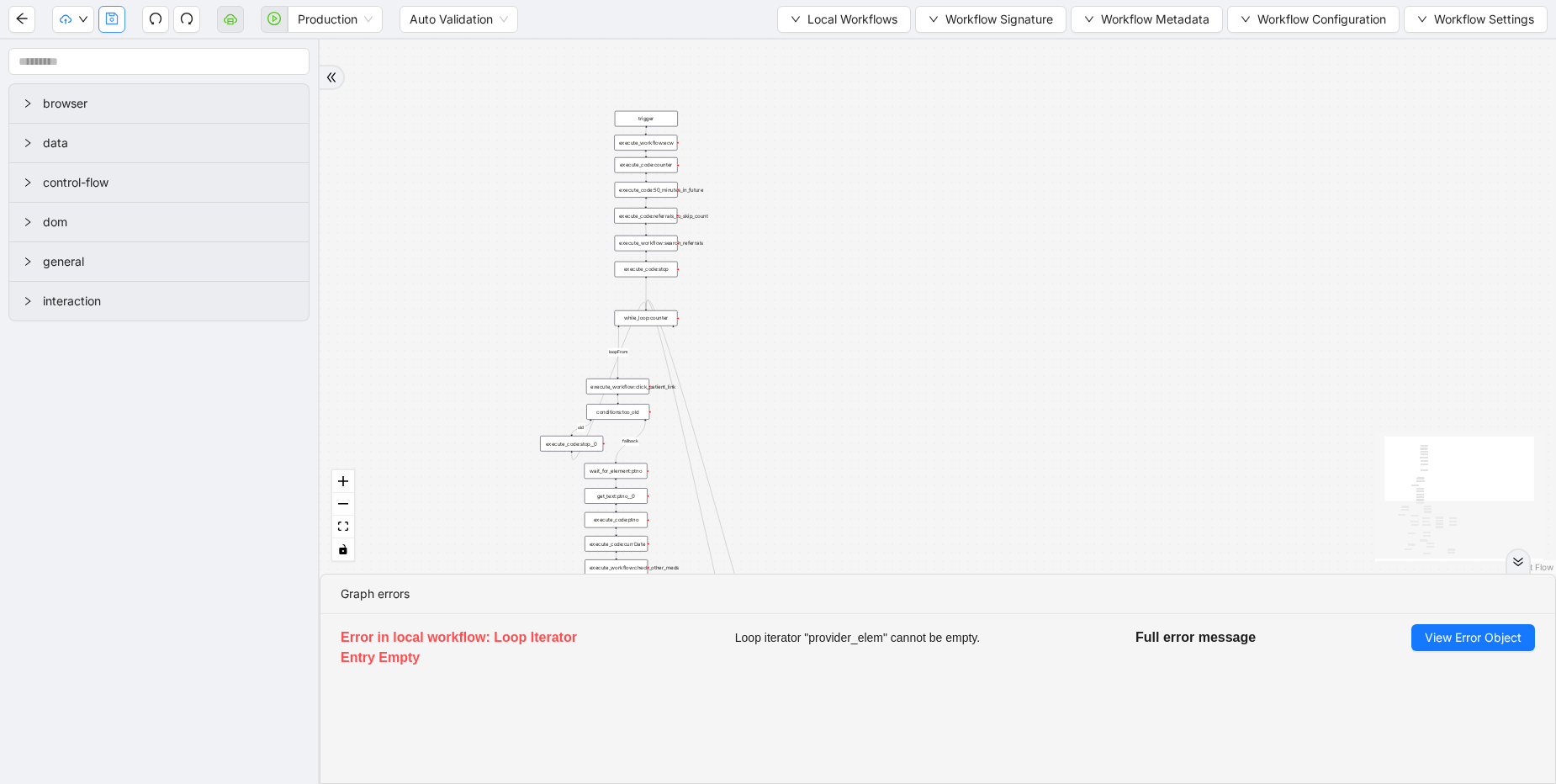
click at [107, 15] on icon "save" at bounding box center [111, 18] width 12 height 12
